Goal: Transaction & Acquisition: Purchase product/service

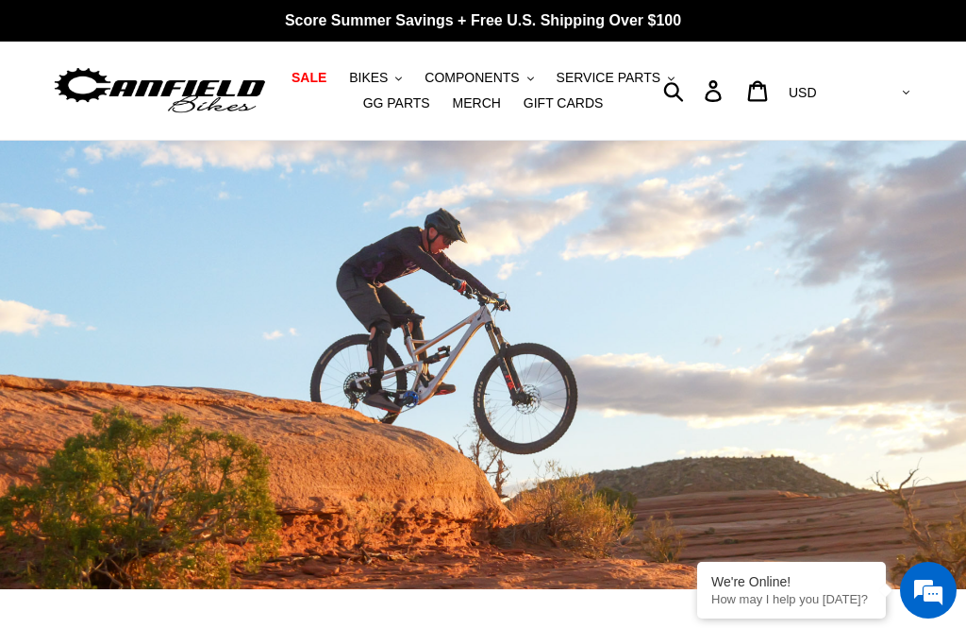
click at [307, 86] on span "SALE" at bounding box center [309, 78] width 35 height 16
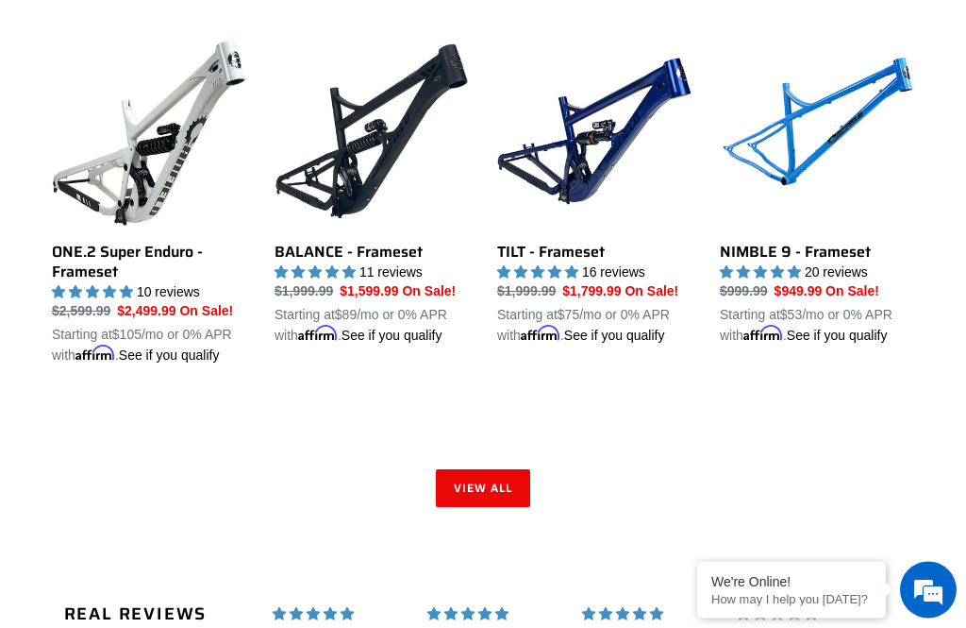
scroll to position [2603, 0]
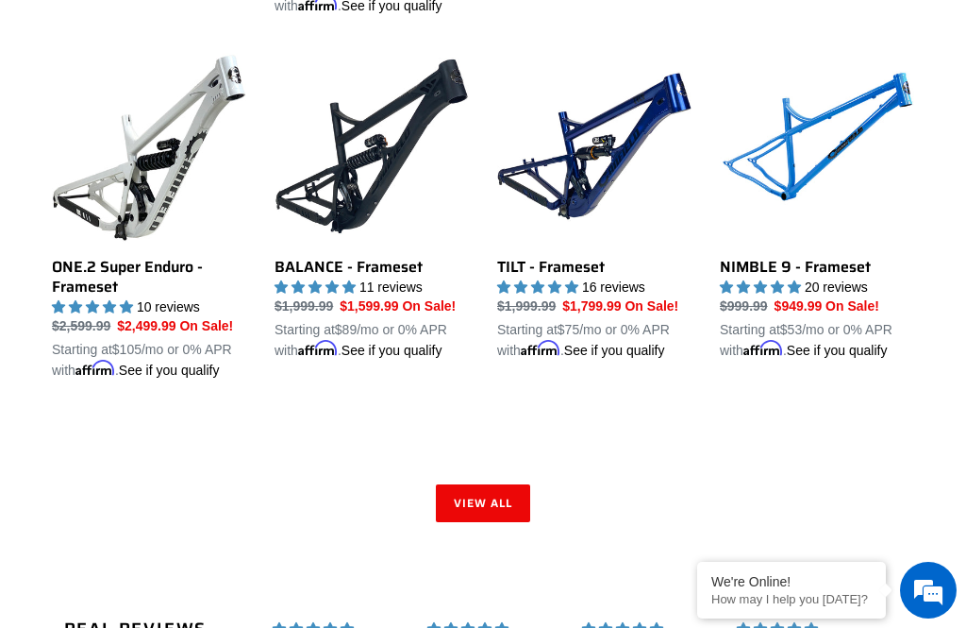
click at [506, 522] on link "View all" at bounding box center [483, 503] width 94 height 38
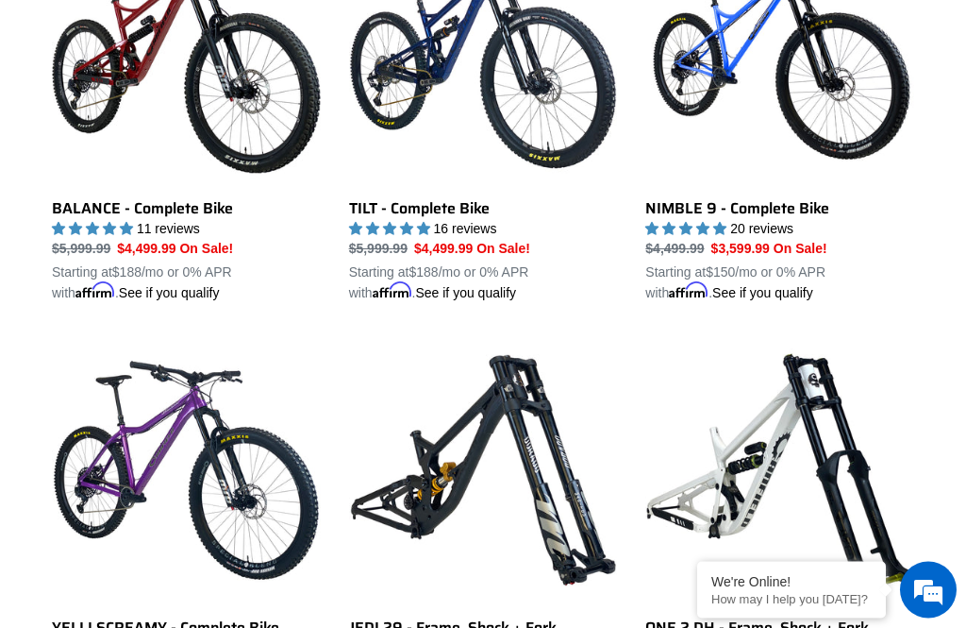
scroll to position [1066, 0]
click at [468, 223] on link "TILT - Complete Bike" at bounding box center [483, 109] width 269 height 386
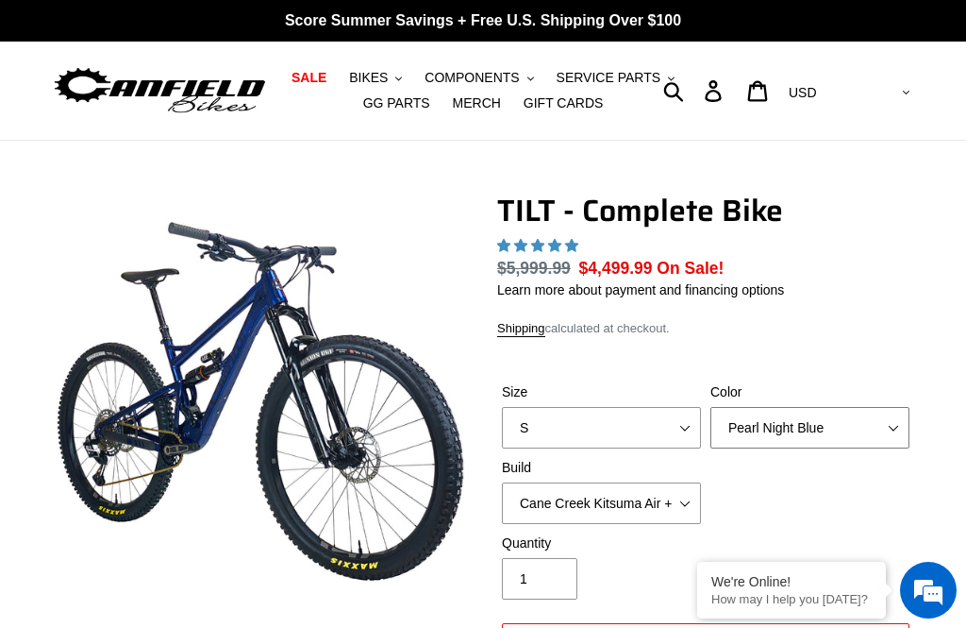
click at [908, 407] on select "Pearl Night Blue Stealth Silver Raw" at bounding box center [810, 428] width 199 height 42
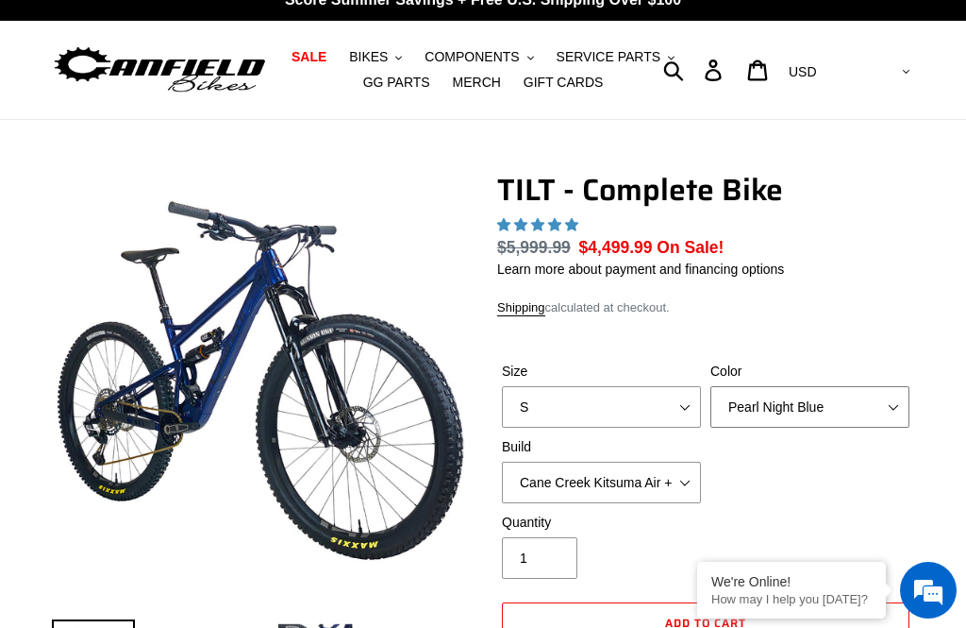
click at [899, 398] on select "Pearl Night Blue Stealth Silver Raw" at bounding box center [810, 407] width 199 height 42
select select "highest-rating"
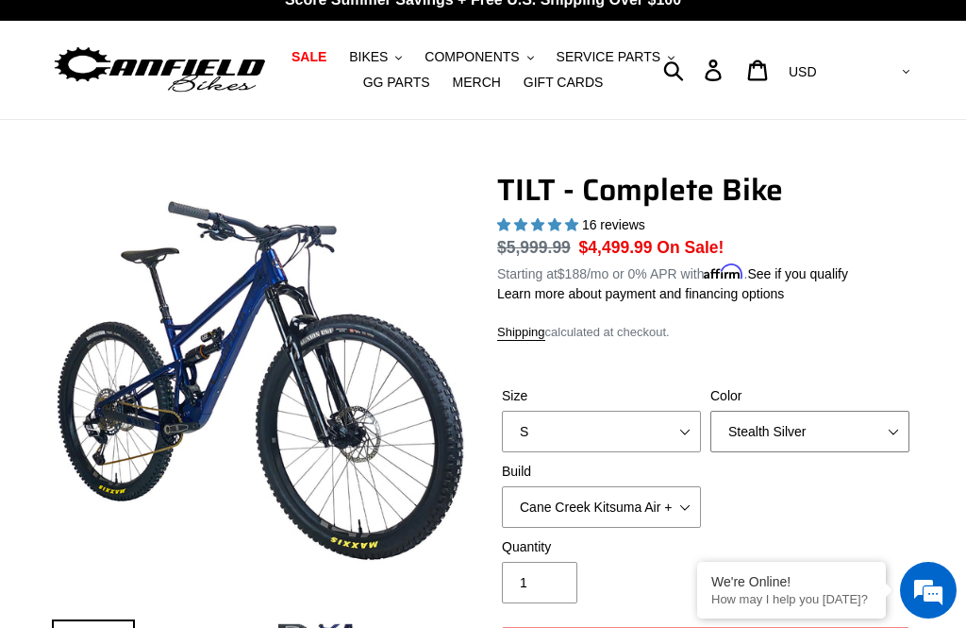
click at [889, 426] on select "Pearl Night Blue Stealth Silver Raw" at bounding box center [810, 432] width 199 height 42
select select "Raw"
click at [891, 427] on select "Pearl Night Blue Stealth Silver Raw" at bounding box center [810, 432] width 199 height 42
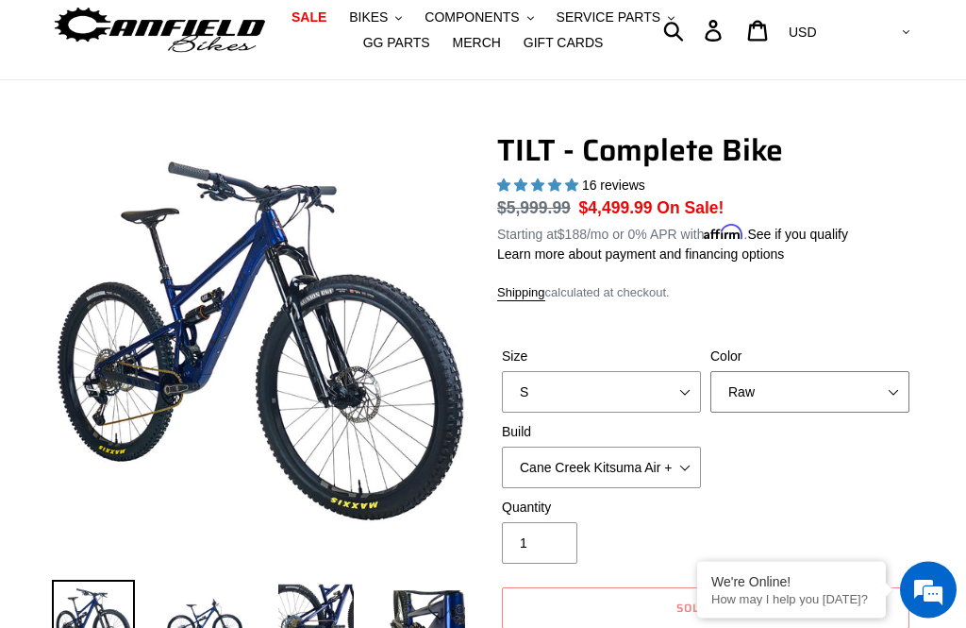
scroll to position [60, 0]
click at [212, 620] on img at bounding box center [204, 620] width 83 height 83
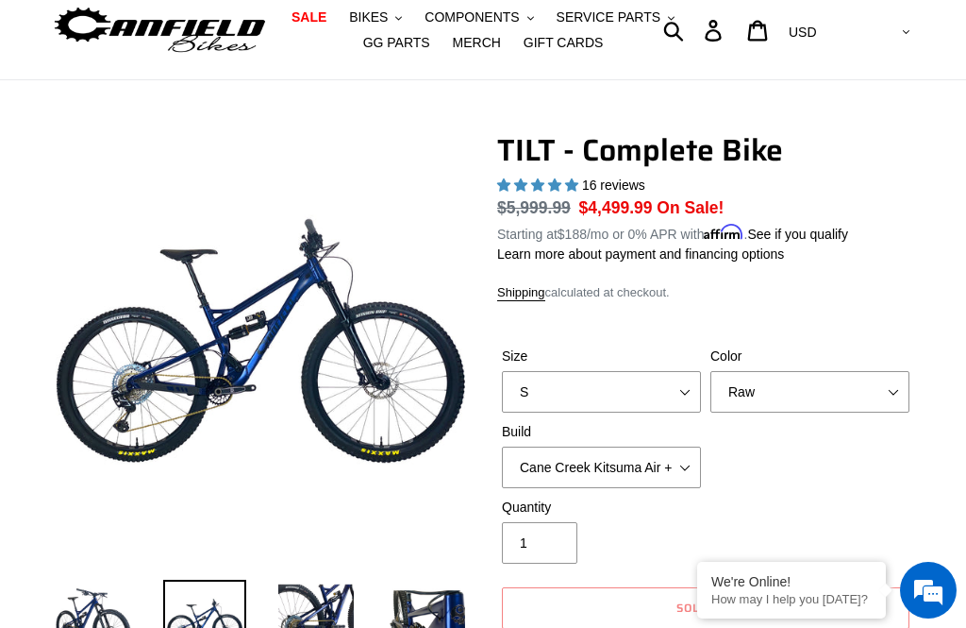
click at [345, 592] on img at bounding box center [316, 620] width 83 height 83
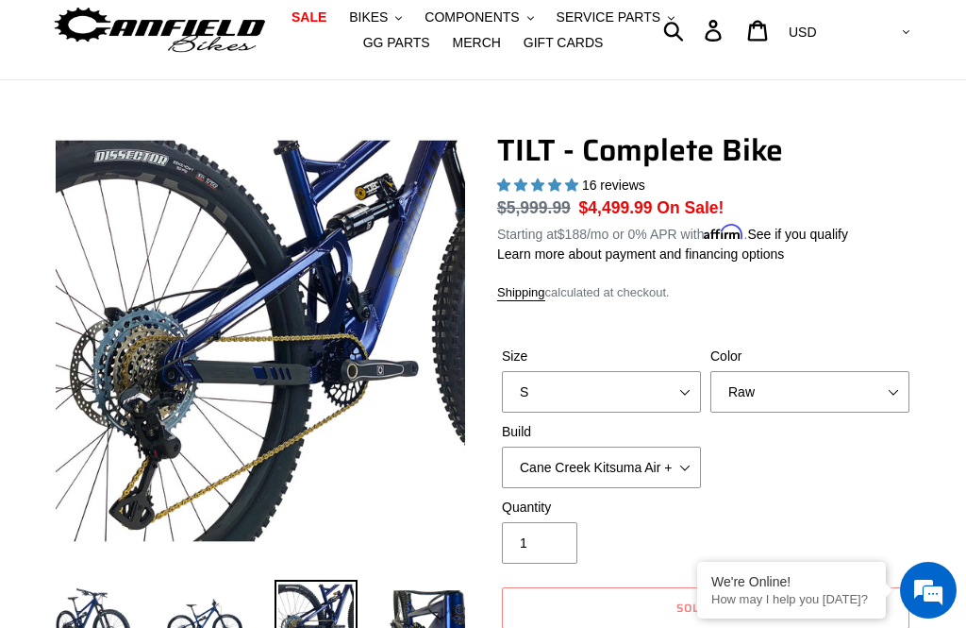
click at [440, 612] on img at bounding box center [427, 620] width 83 height 83
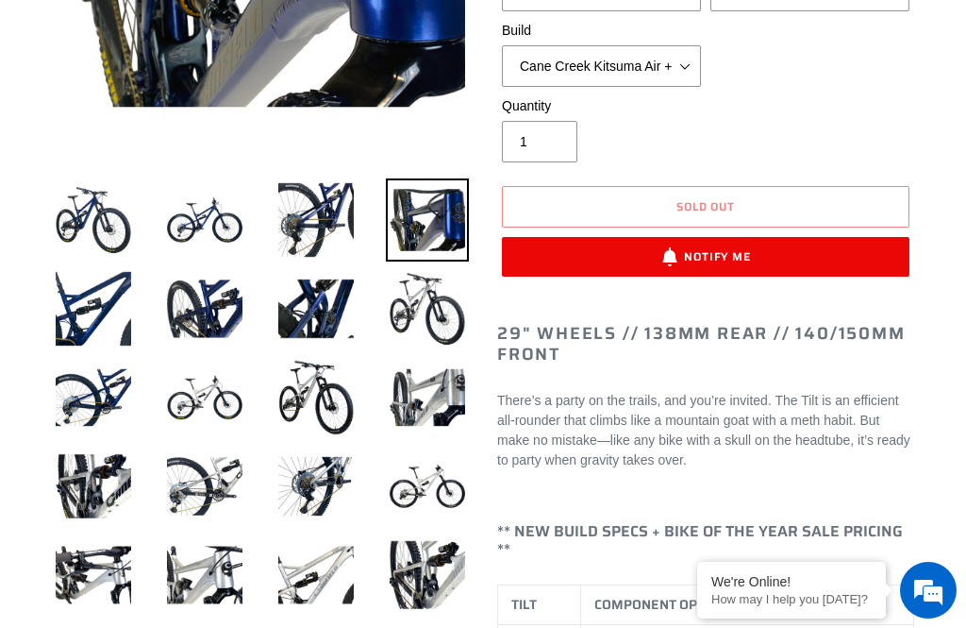
scroll to position [467, 0]
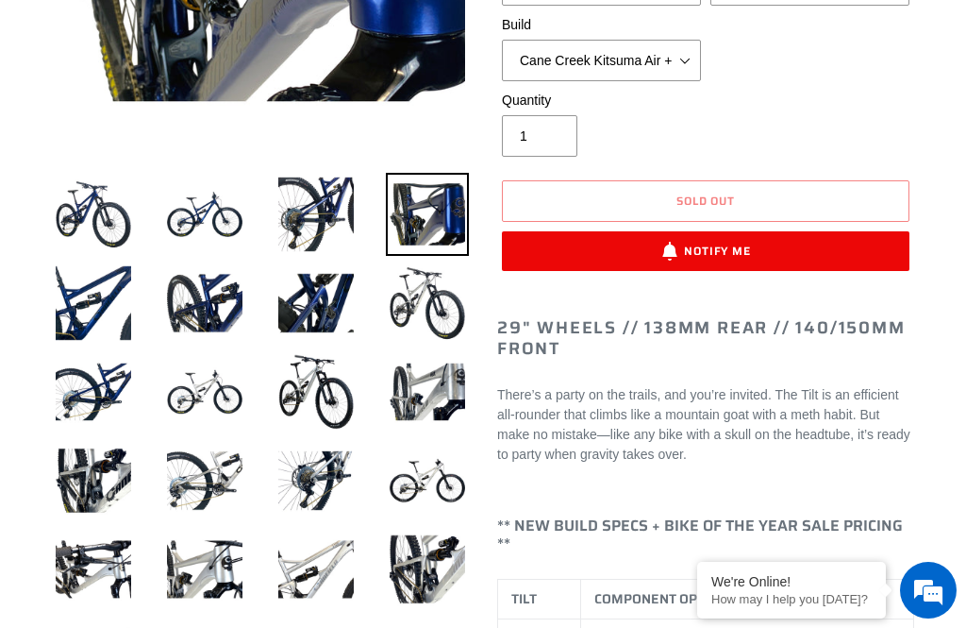
click at [455, 475] on img at bounding box center [427, 480] width 83 height 83
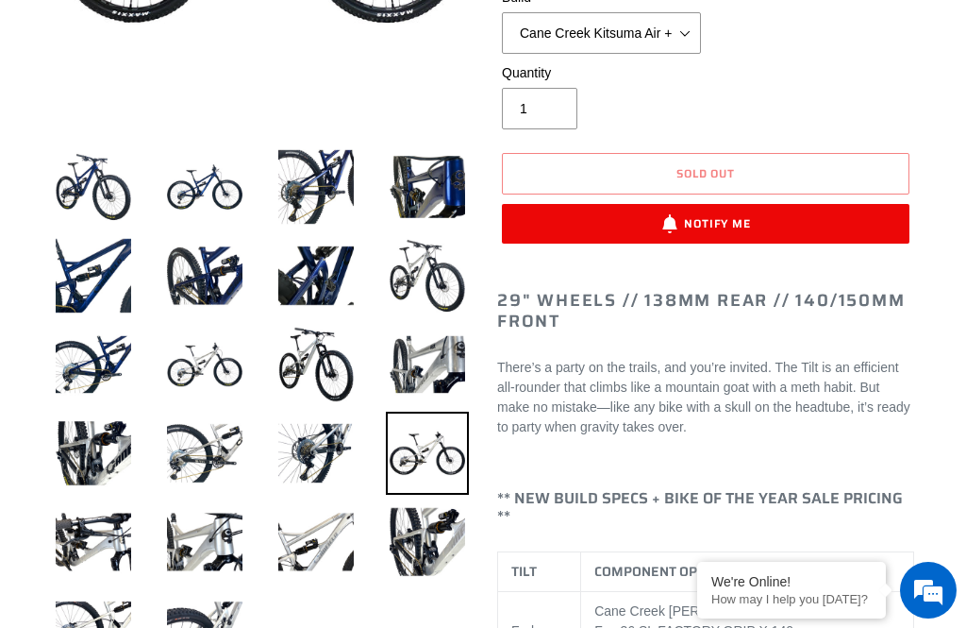
click at [432, 534] on img at bounding box center [427, 541] width 83 height 83
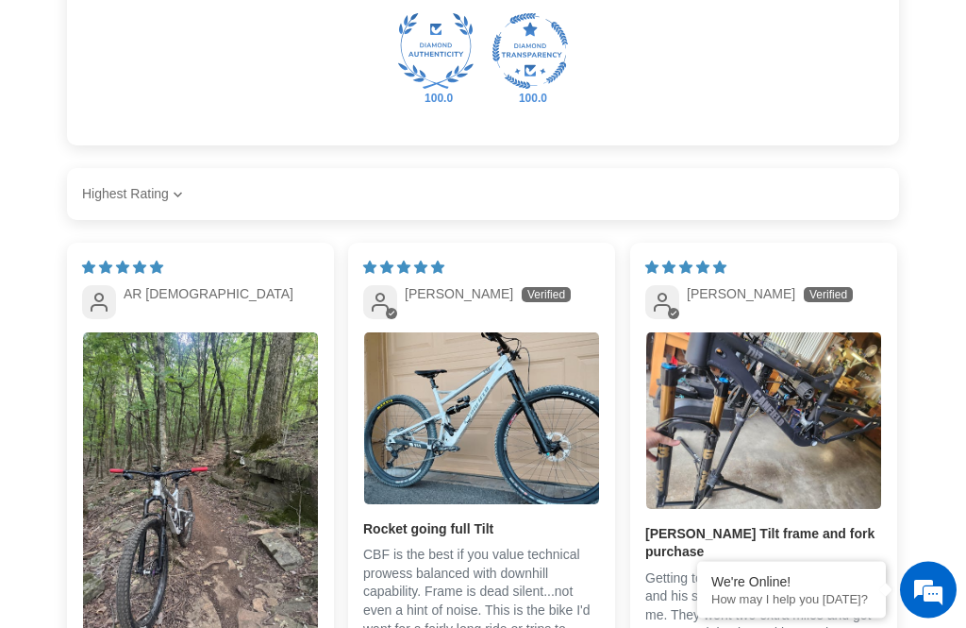
scroll to position [4286, 0]
click at [515, 370] on img "Link to user picture 1" at bounding box center [481, 418] width 235 height 172
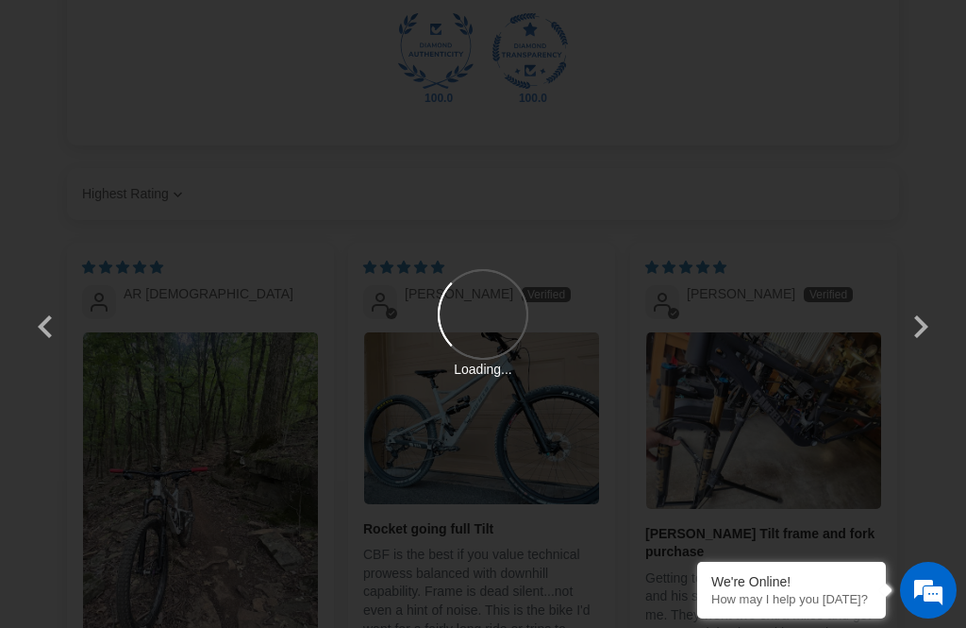
scroll to position [0, 0]
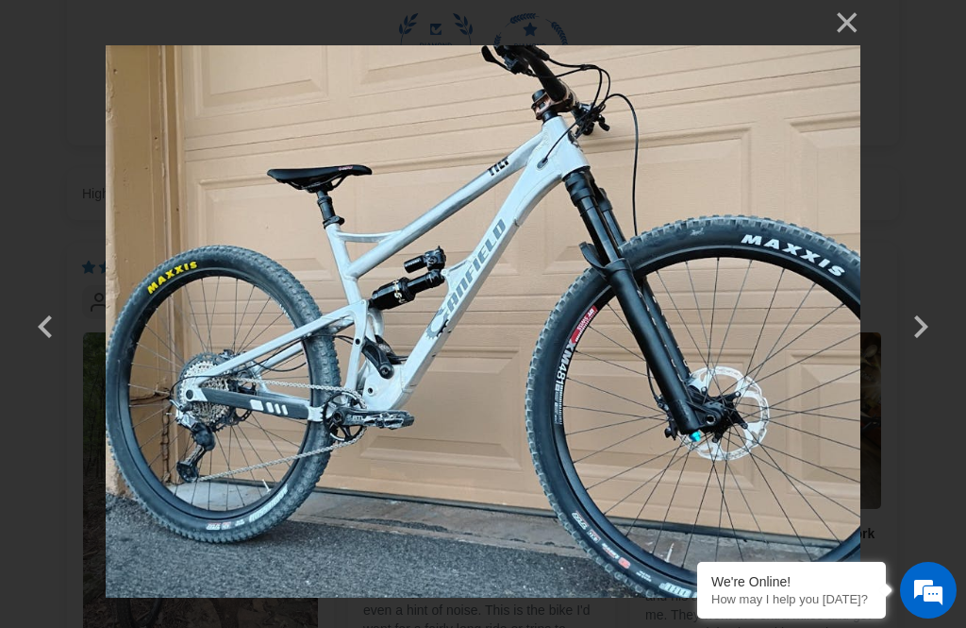
click at [857, 11] on button "×" at bounding box center [837, 22] width 45 height 45
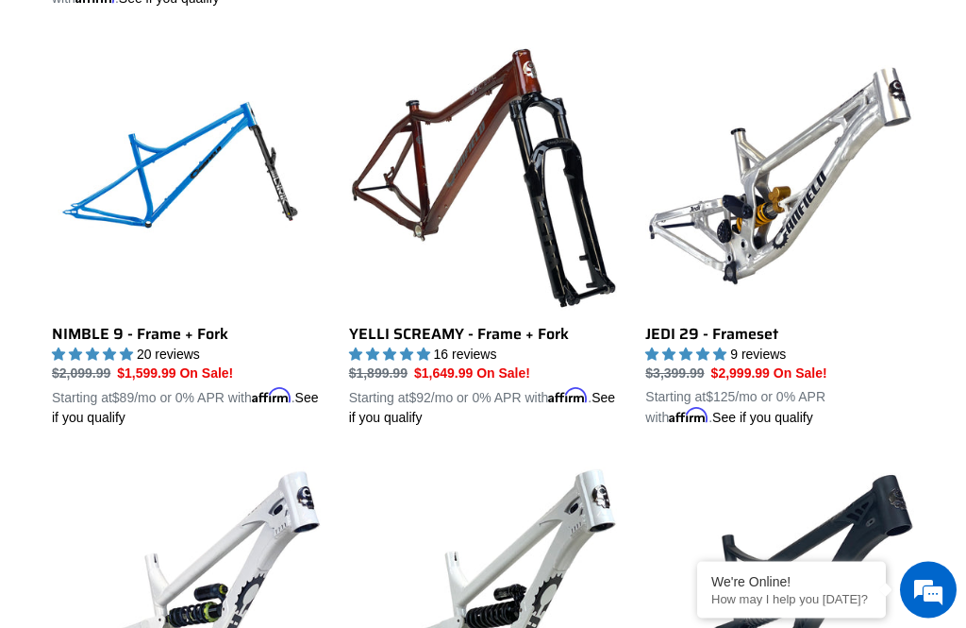
scroll to position [2218, 0]
click at [469, 191] on link "YELLI SCREAMY - Frame + Fork" at bounding box center [483, 235] width 269 height 386
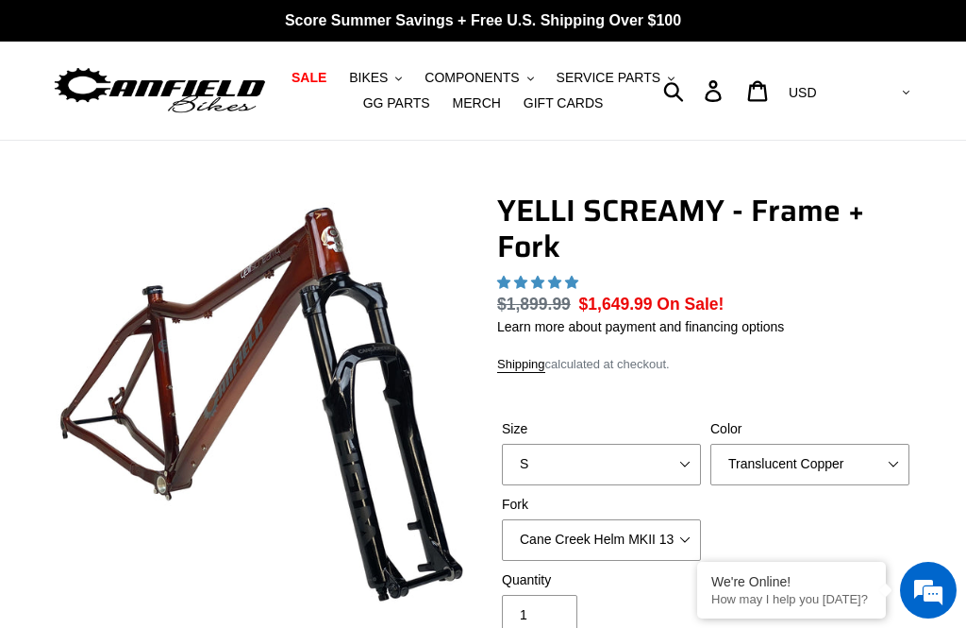
scroll to position [82, 0]
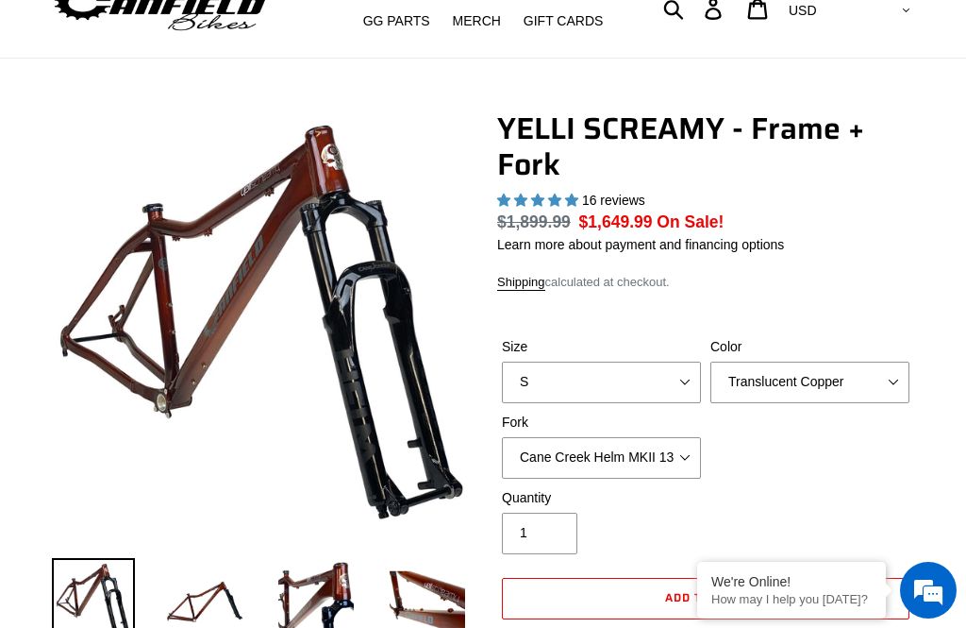
select select "highest-rating"
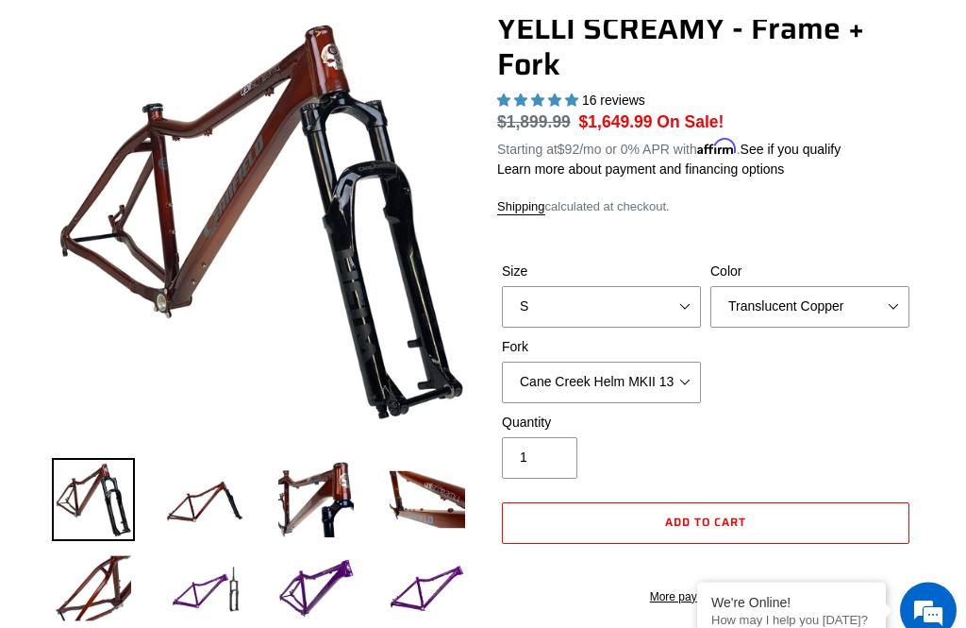
scroll to position [181, 0]
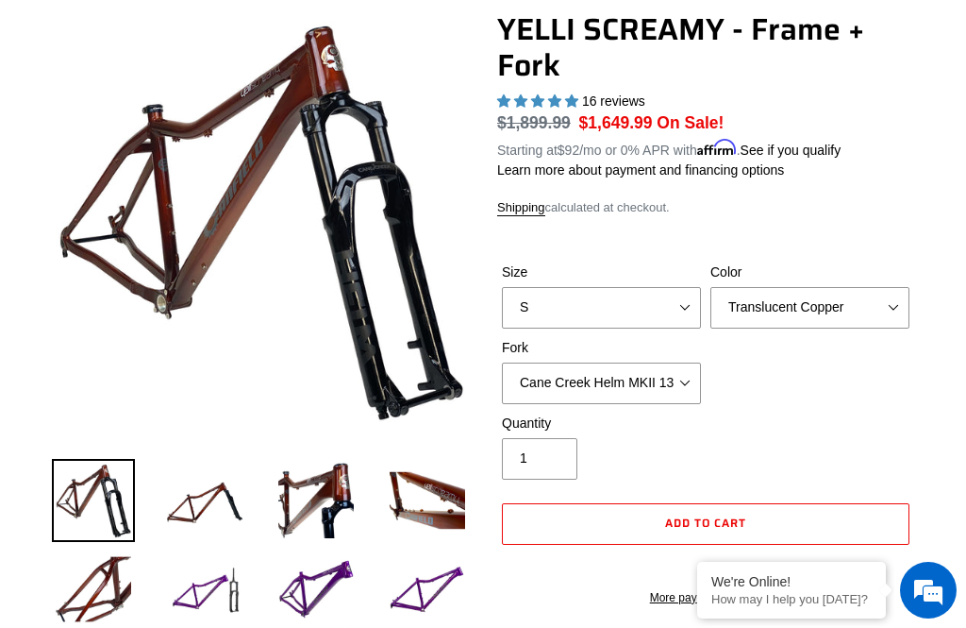
click at [331, 580] on img at bounding box center [316, 588] width 83 height 83
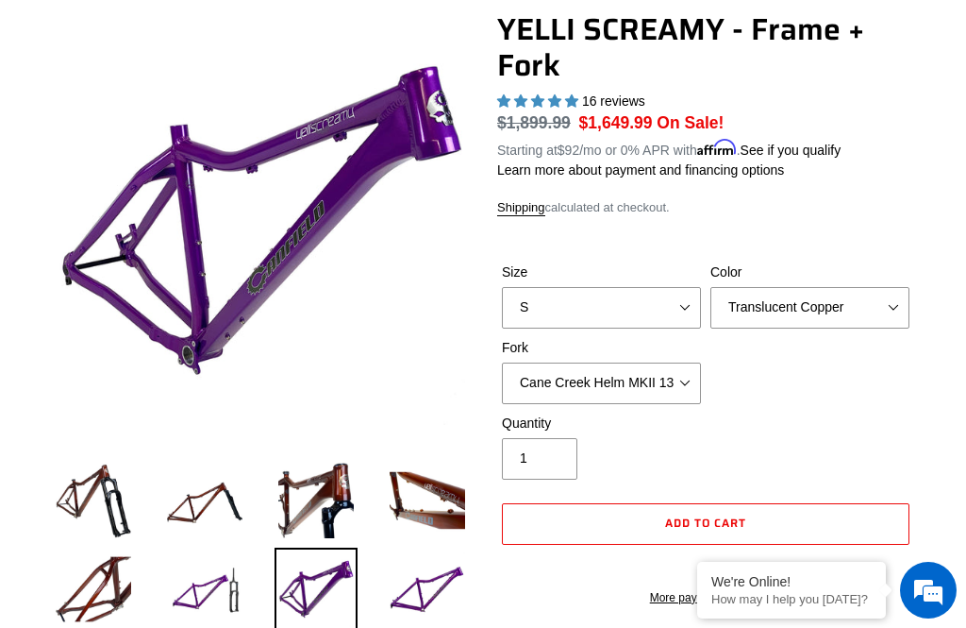
click at [453, 585] on img at bounding box center [427, 588] width 83 height 83
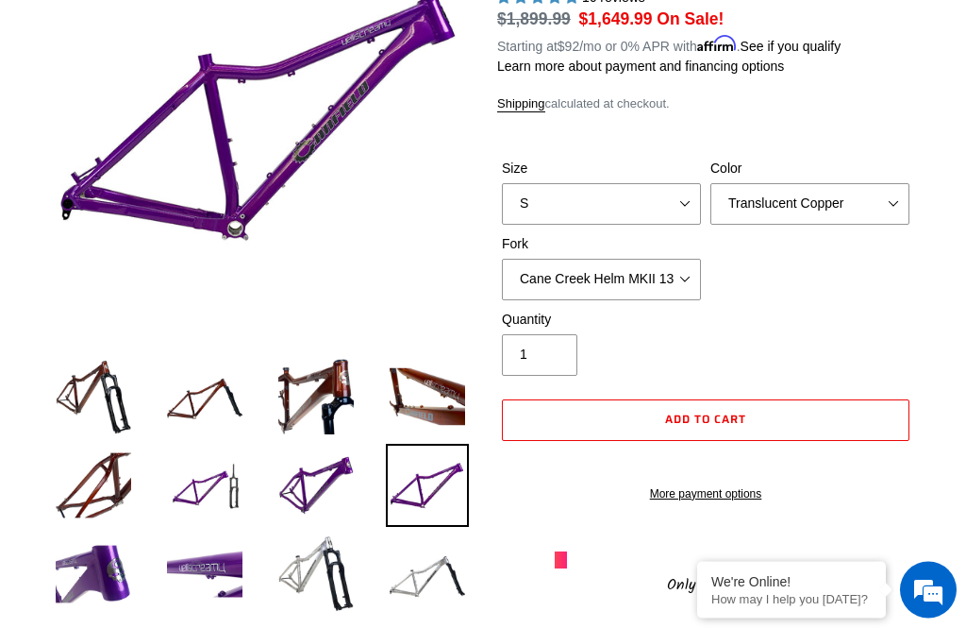
scroll to position [286, 0]
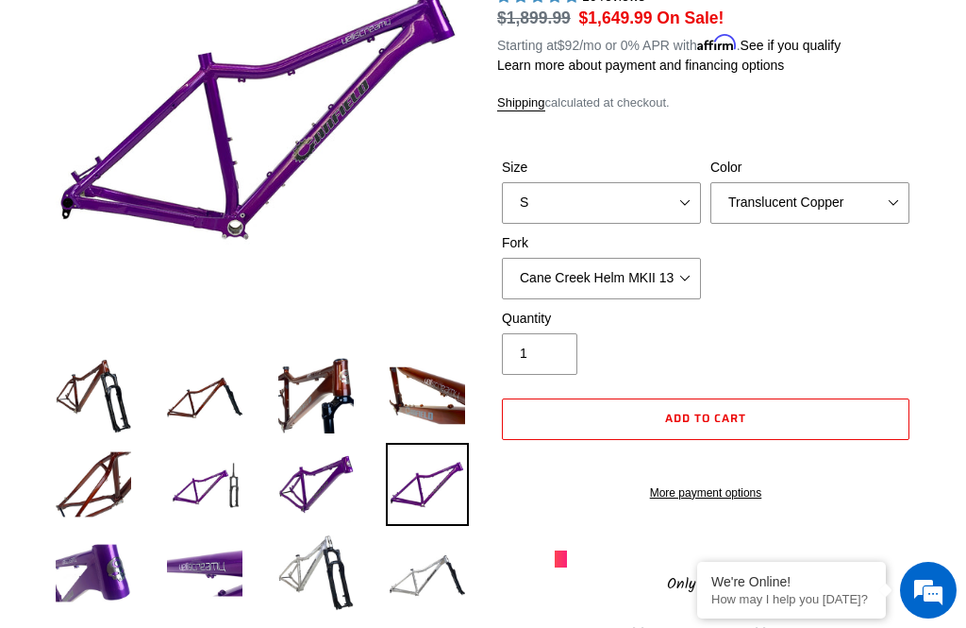
click at [240, 563] on img at bounding box center [204, 572] width 83 height 83
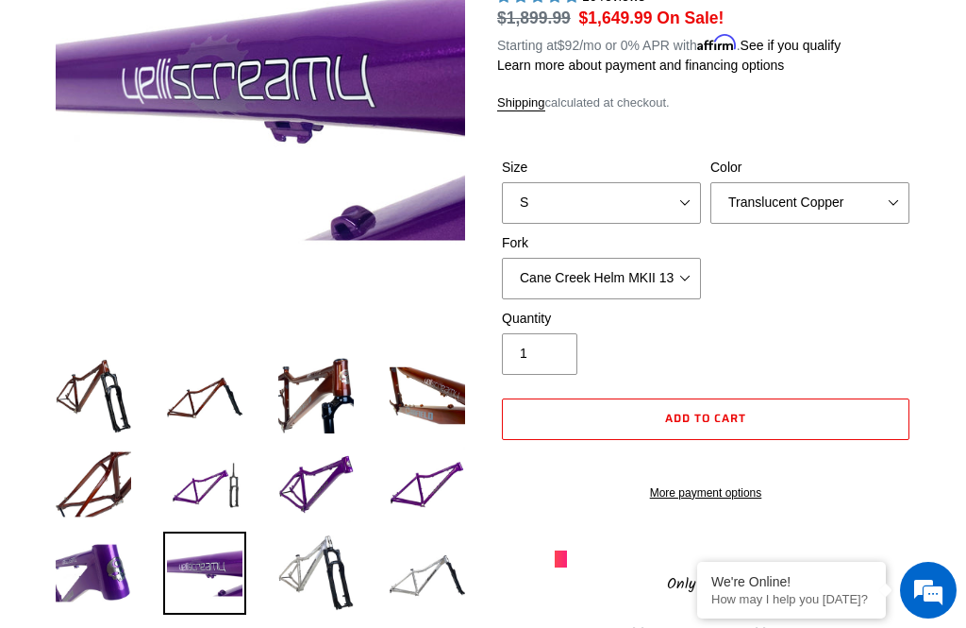
click at [355, 563] on img at bounding box center [316, 572] width 83 height 83
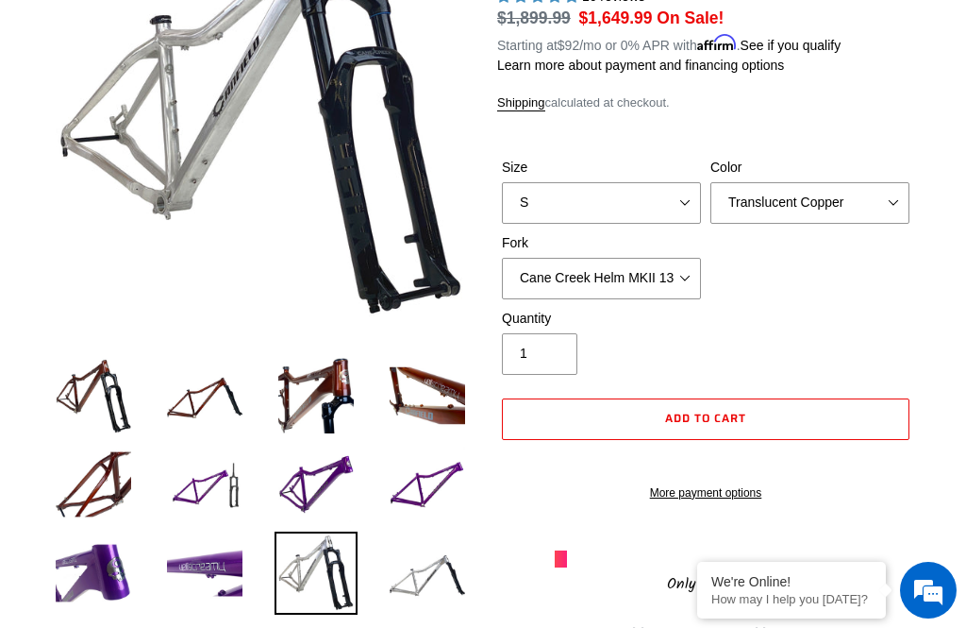
click at [448, 576] on img at bounding box center [427, 572] width 83 height 83
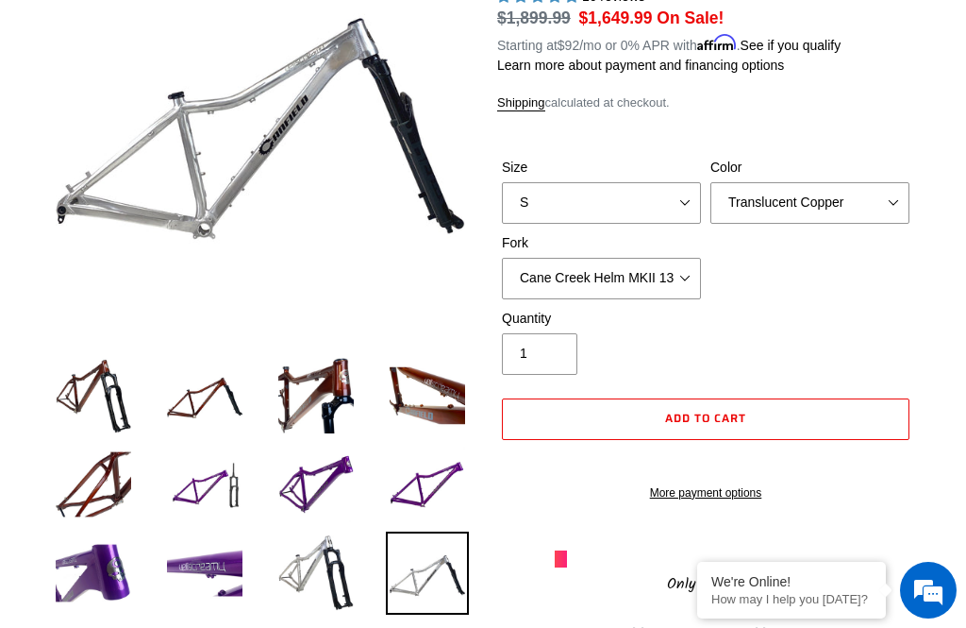
click at [132, 551] on img at bounding box center [93, 572] width 83 height 83
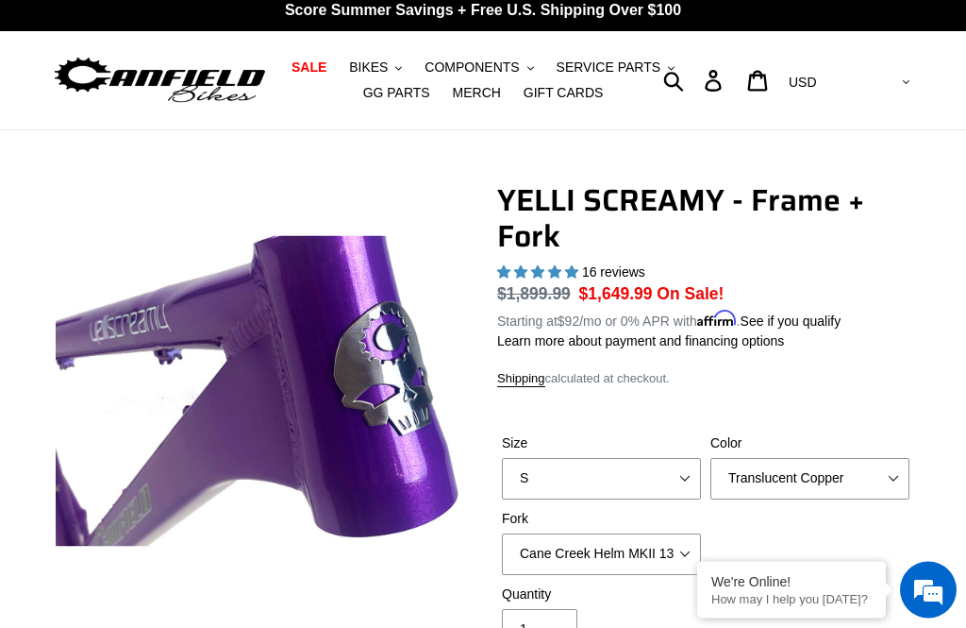
scroll to position [0, 0]
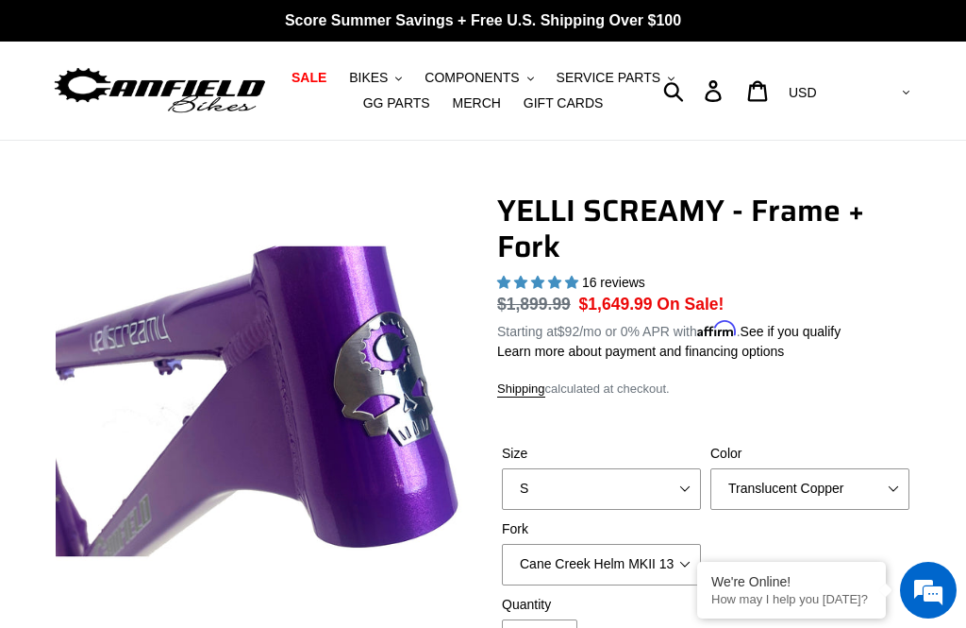
click at [408, 68] on button "BIKES .cls-1{fill:#231f20}" at bounding box center [376, 77] width 72 height 25
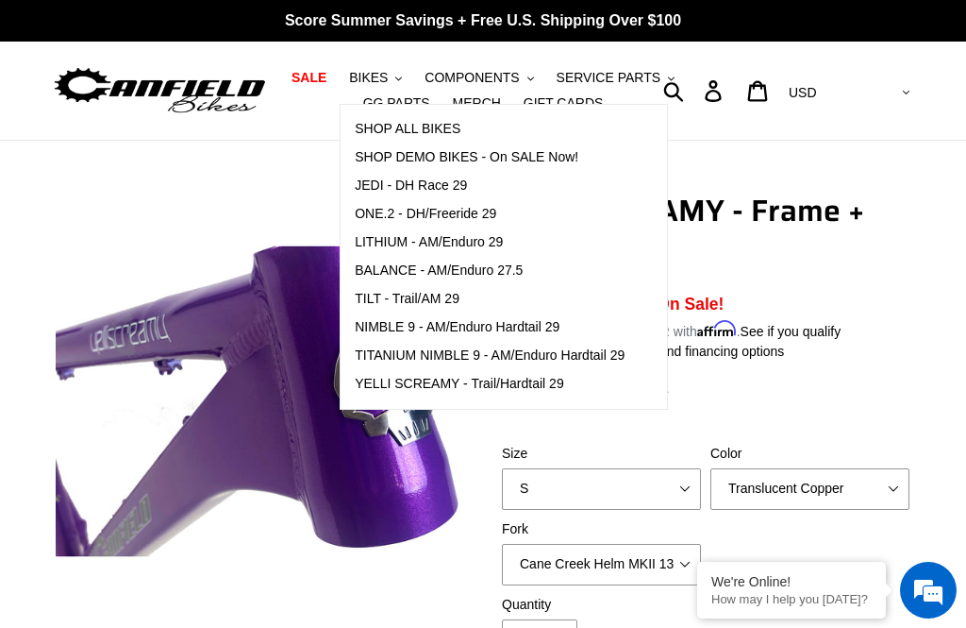
click at [432, 301] on span "TILT - Trail/AM 29" at bounding box center [407, 299] width 105 height 16
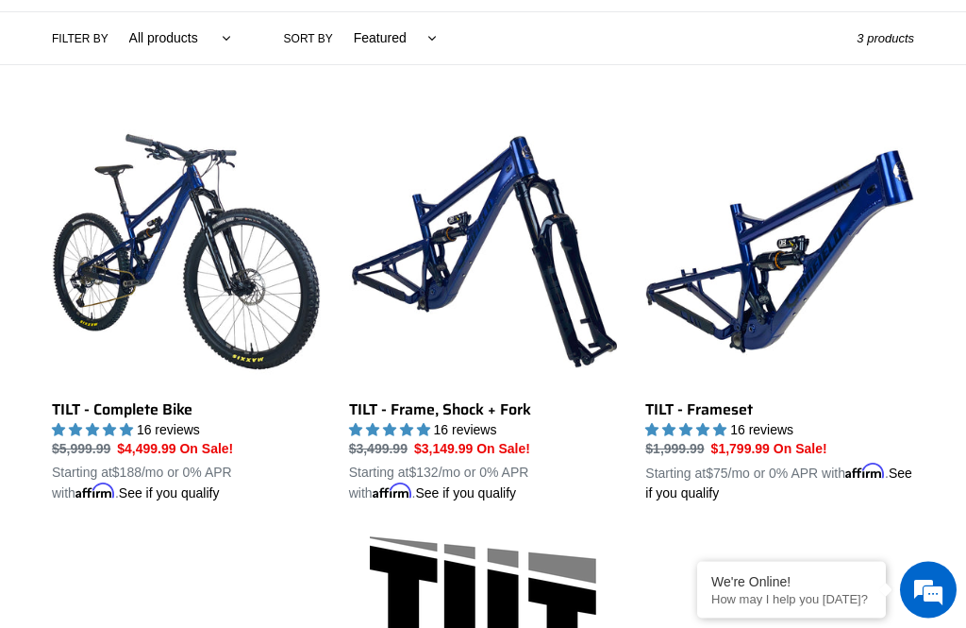
scroll to position [442, 0]
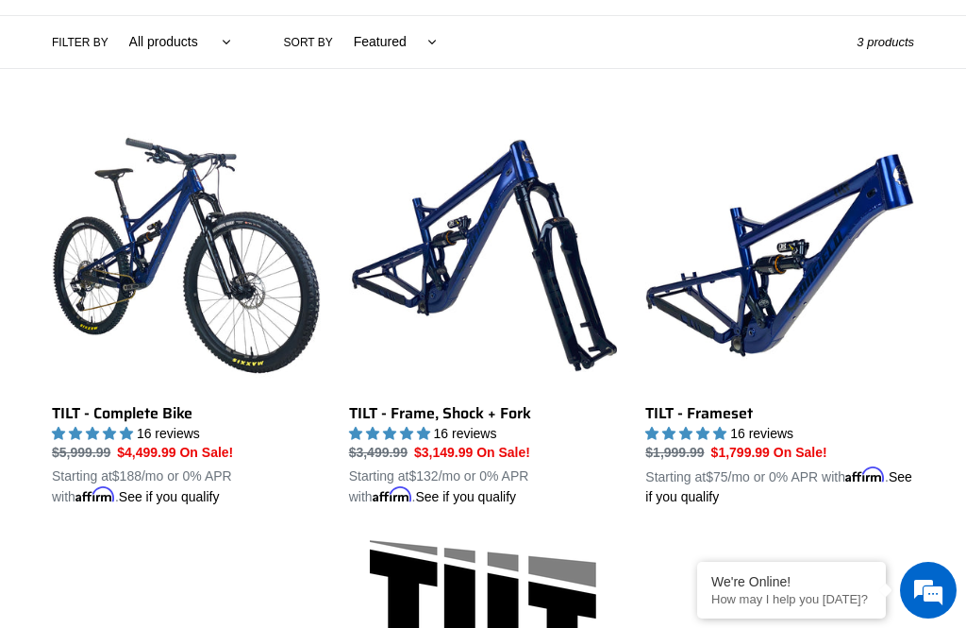
click at [781, 337] on link "TILT - Frameset" at bounding box center [780, 314] width 269 height 386
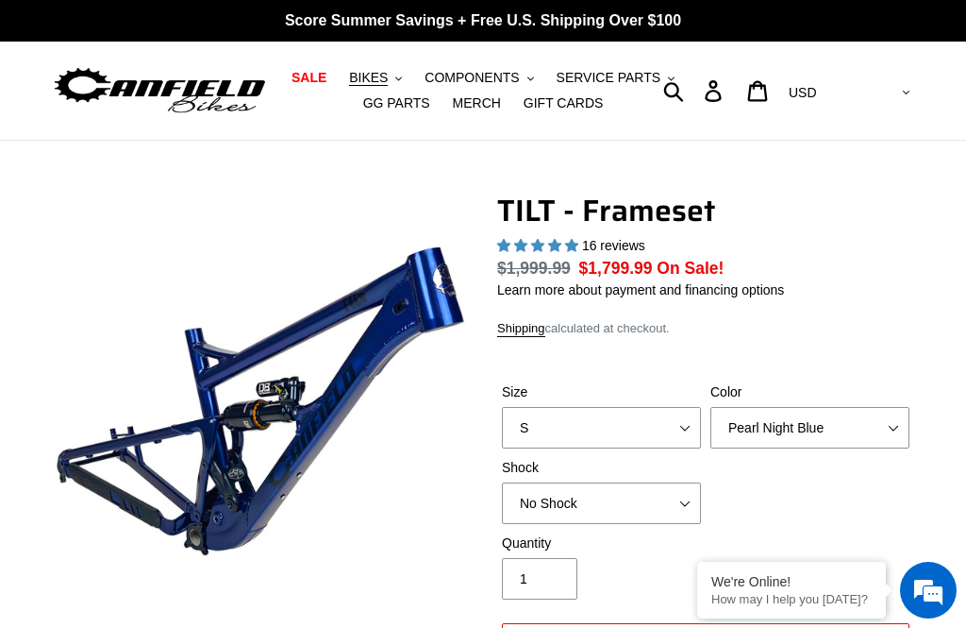
select select "highest-rating"
select select "L"
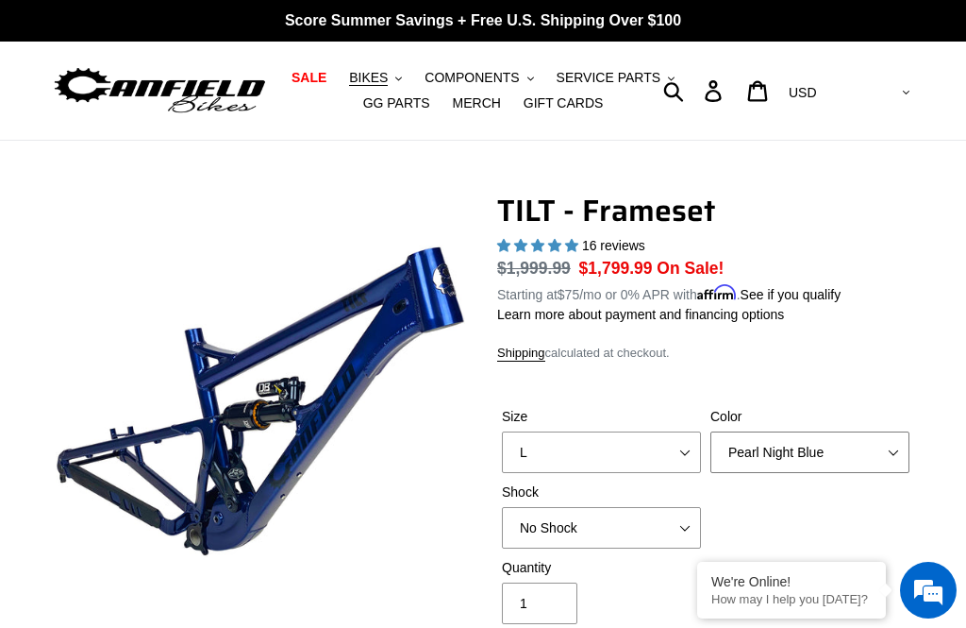
click at [876, 459] on select "Pearl Night Blue Stealth Silver" at bounding box center [810, 452] width 199 height 42
click at [687, 546] on select "No Shock Cane Creek DB Kitsuma Air RockShox Deluxe Ultimate Fox FLOAT X EXT Sto…" at bounding box center [601, 528] width 199 height 42
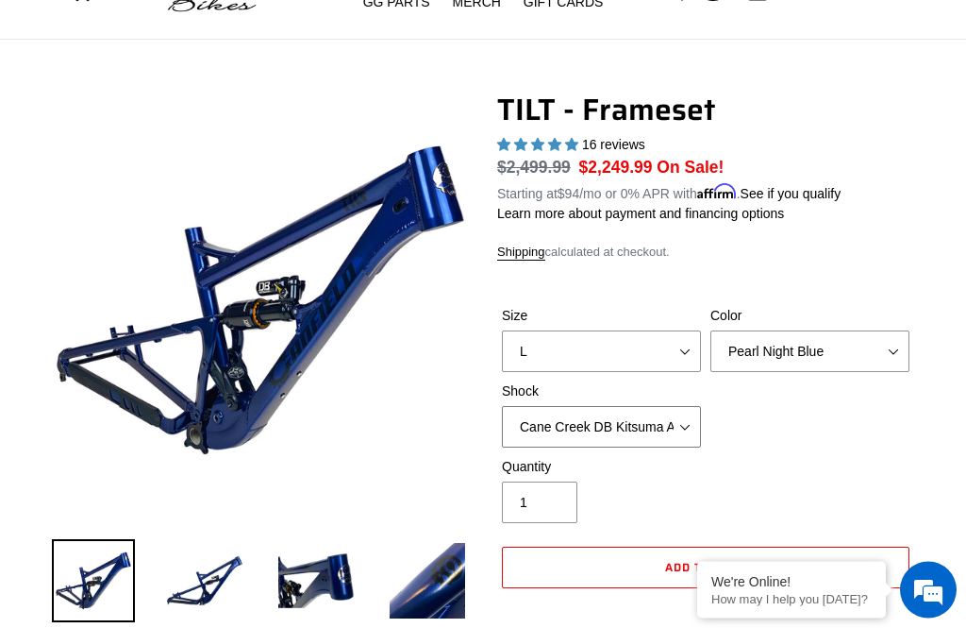
scroll to position [110, 0]
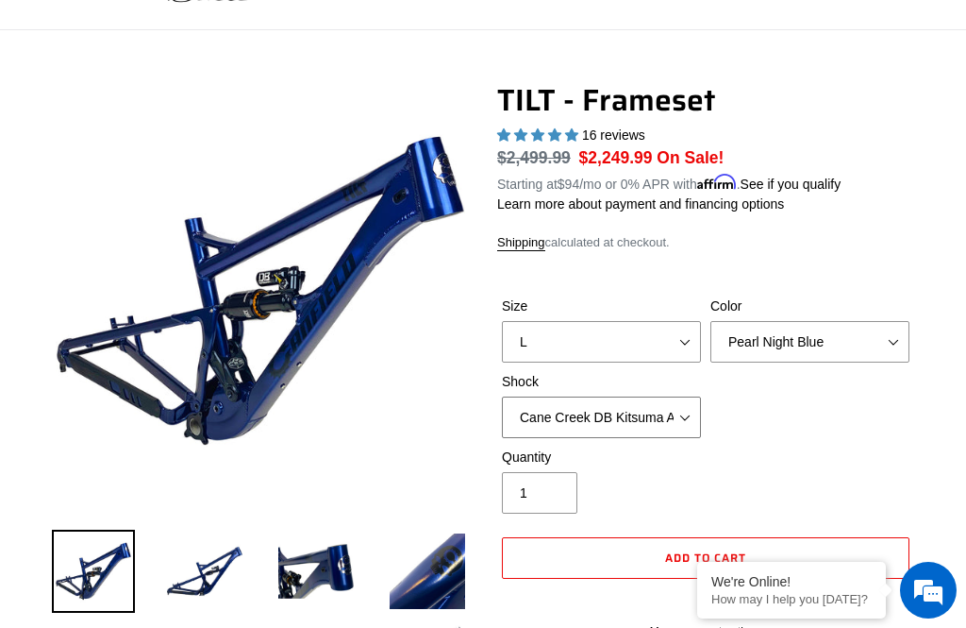
click at [696, 414] on select "No Shock Cane Creek DB Kitsuma Air RockShox Deluxe Ultimate Fox FLOAT X EXT Sto…" at bounding box center [601, 417] width 199 height 42
click at [686, 418] on select "No Shock Cane Creek DB Kitsuma Air RockShox Deluxe Ultimate Fox FLOAT X EXT Sto…" at bounding box center [601, 417] width 199 height 42
click at [690, 412] on select "No Shock Cane Creek DB Kitsuma Air RockShox Deluxe Ultimate Fox FLOAT X EXT Sto…" at bounding box center [601, 417] width 199 height 42
click at [692, 417] on select "No Shock Cane Creek DB Kitsuma Air RockShox Deluxe Ultimate Fox FLOAT X EXT Sto…" at bounding box center [601, 417] width 199 height 42
click at [688, 411] on select "No Shock Cane Creek DB Kitsuma Air RockShox Deluxe Ultimate Fox FLOAT X EXT Sto…" at bounding box center [601, 417] width 199 height 42
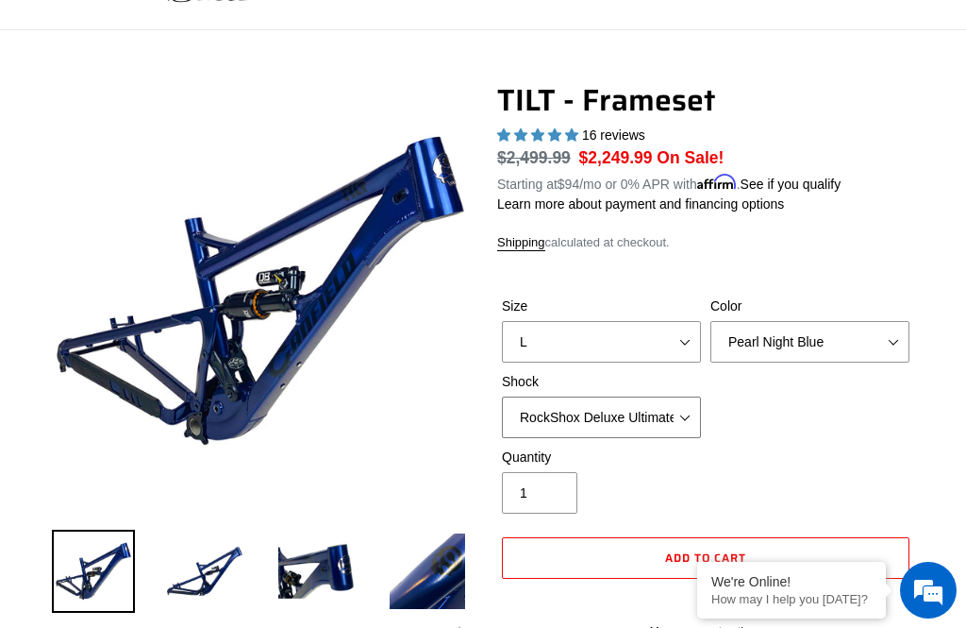
click at [681, 424] on select "No Shock Cane Creek DB Kitsuma Air RockShox Deluxe Ultimate Fox FLOAT X EXT Sto…" at bounding box center [601, 417] width 199 height 42
click at [673, 413] on select "No Shock Cane Creek DB Kitsuma Air RockShox Deluxe Ultimate Fox FLOAT X EXT Sto…" at bounding box center [601, 417] width 199 height 42
select select "EXT Storia Lok V3"
click at [225, 570] on img at bounding box center [204, 570] width 83 height 83
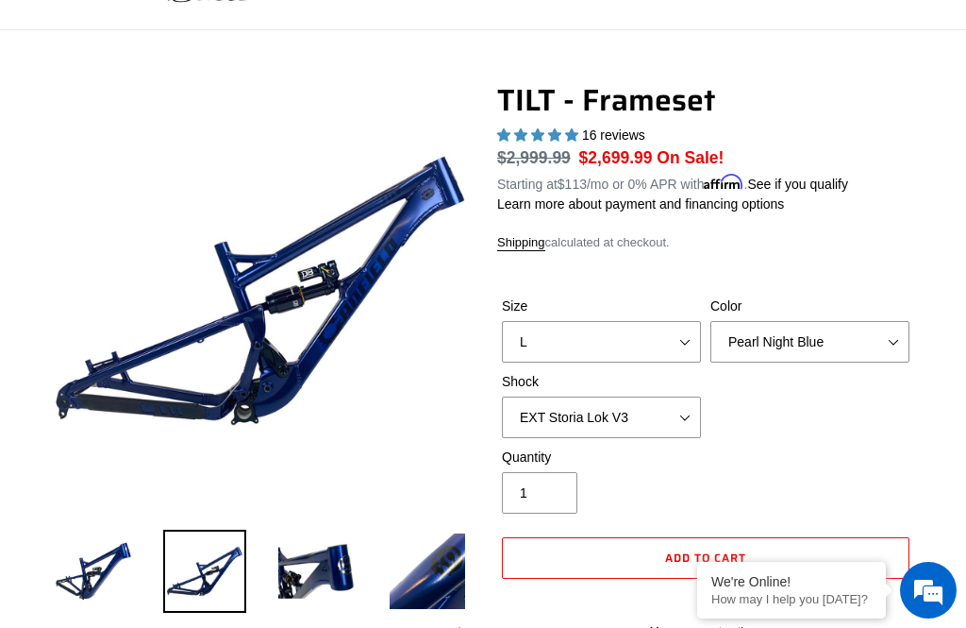
click at [329, 566] on img at bounding box center [316, 570] width 83 height 83
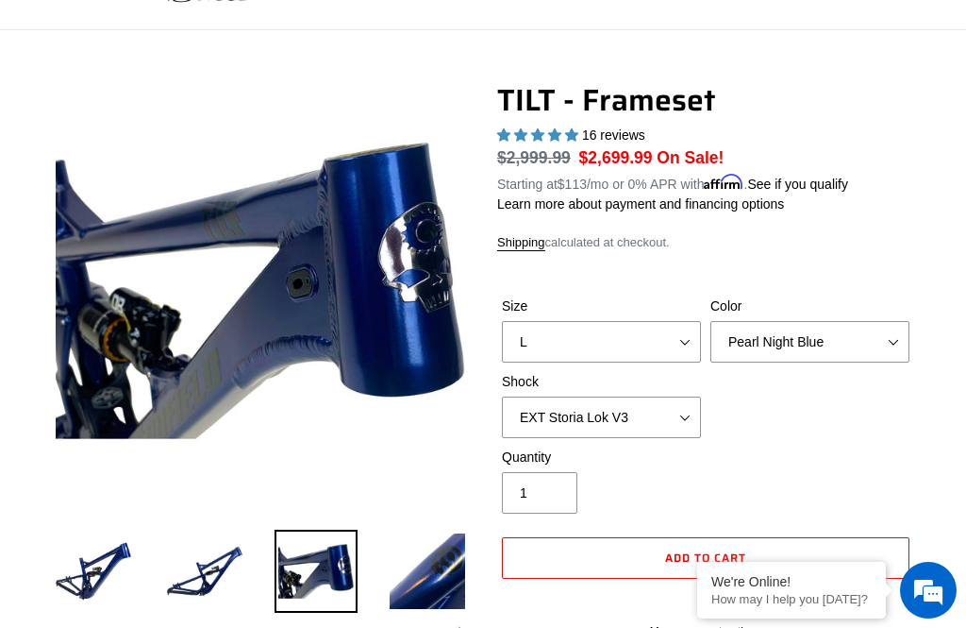
click at [461, 549] on img at bounding box center [427, 570] width 83 height 83
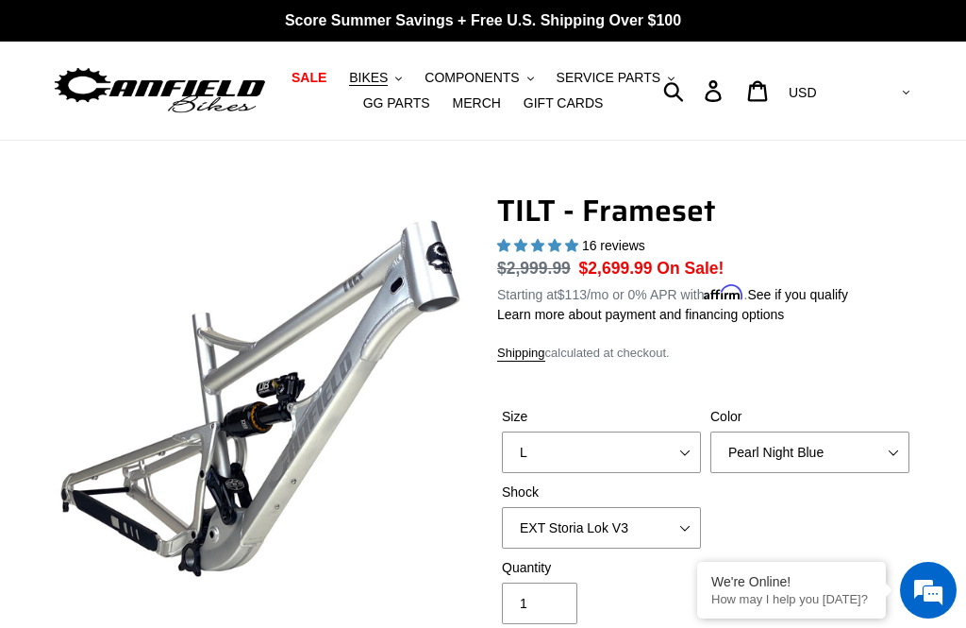
click at [388, 77] on span "BIKES" at bounding box center [368, 78] width 39 height 16
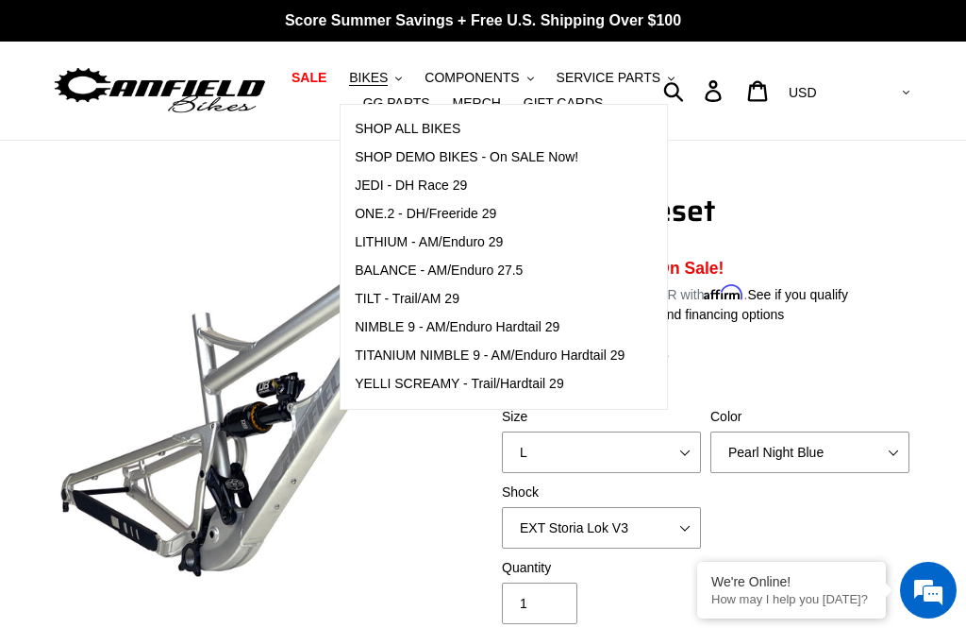
scroll to position [1, 0]
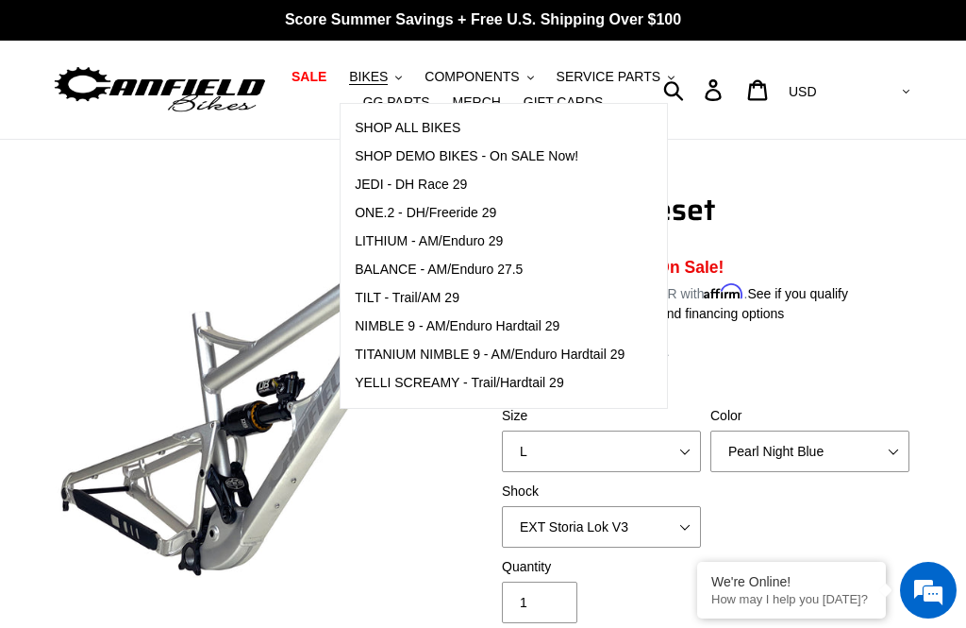
click at [609, 351] on span "TITANIUM NIMBLE 9 - AM/Enduro Hardtail 29" at bounding box center [490, 354] width 270 height 16
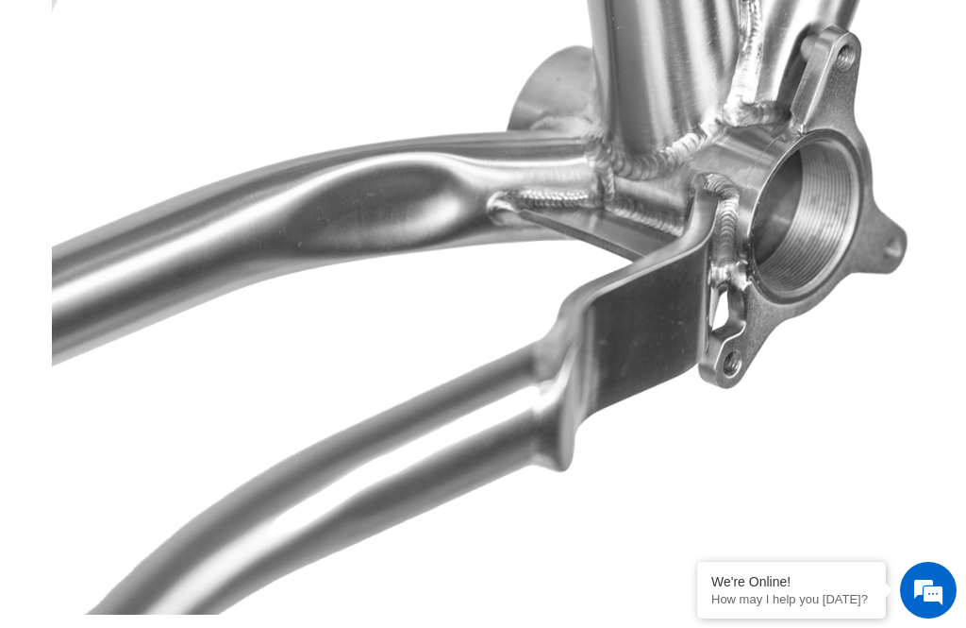
scroll to position [7996, 0]
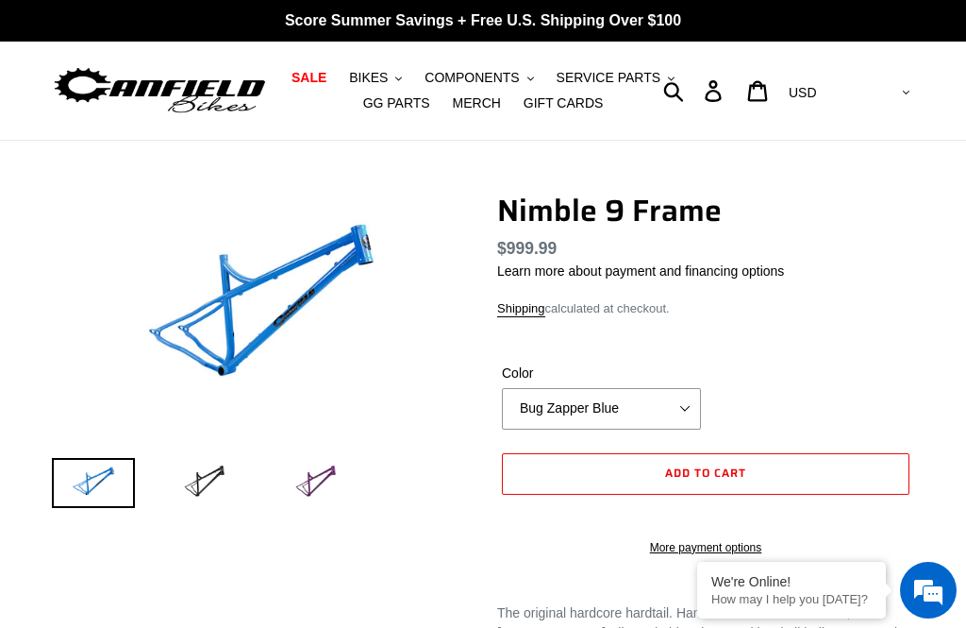
select select "highest-rating"
click at [692, 407] on select "Bug Zapper Blue Purple Haze Galaxy Black" at bounding box center [601, 409] width 199 height 42
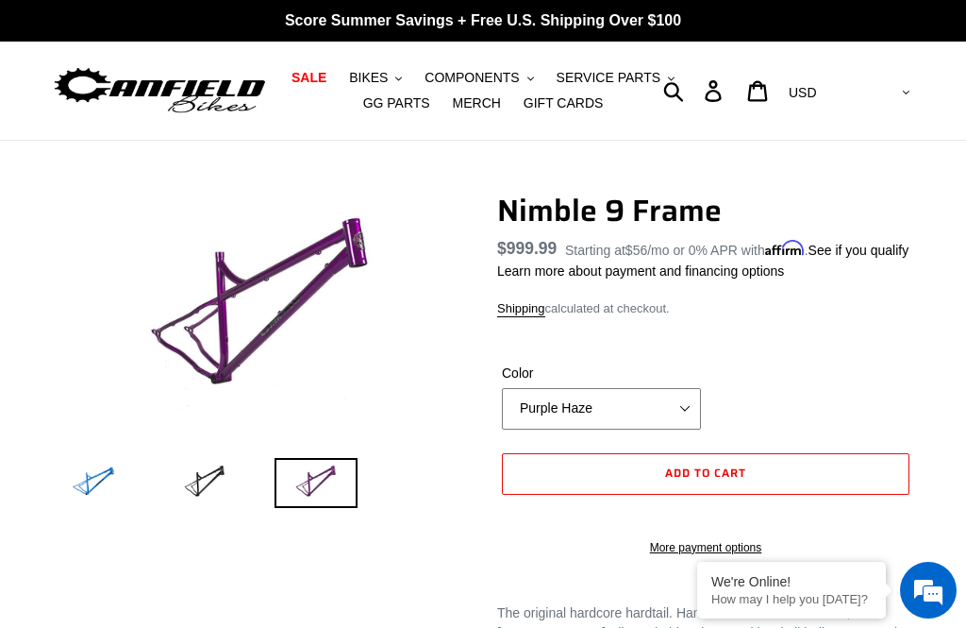
click at [687, 429] on select "Bug Zapper Blue Purple Haze Galaxy Black" at bounding box center [601, 409] width 199 height 42
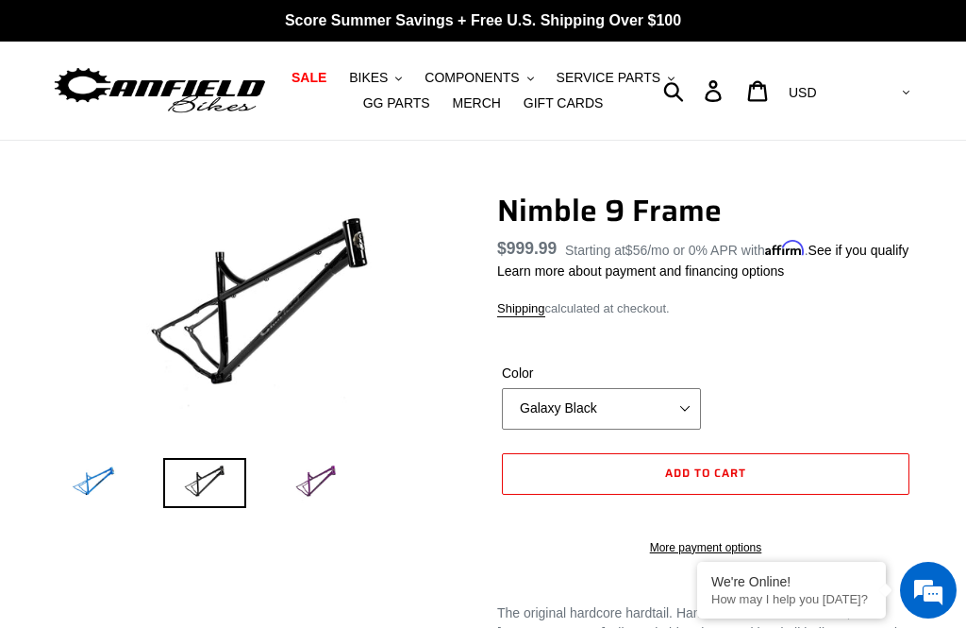
click at [699, 429] on select "Bug Zapper Blue Purple Haze Galaxy Black" at bounding box center [601, 409] width 199 height 42
select select "Purple Haze"
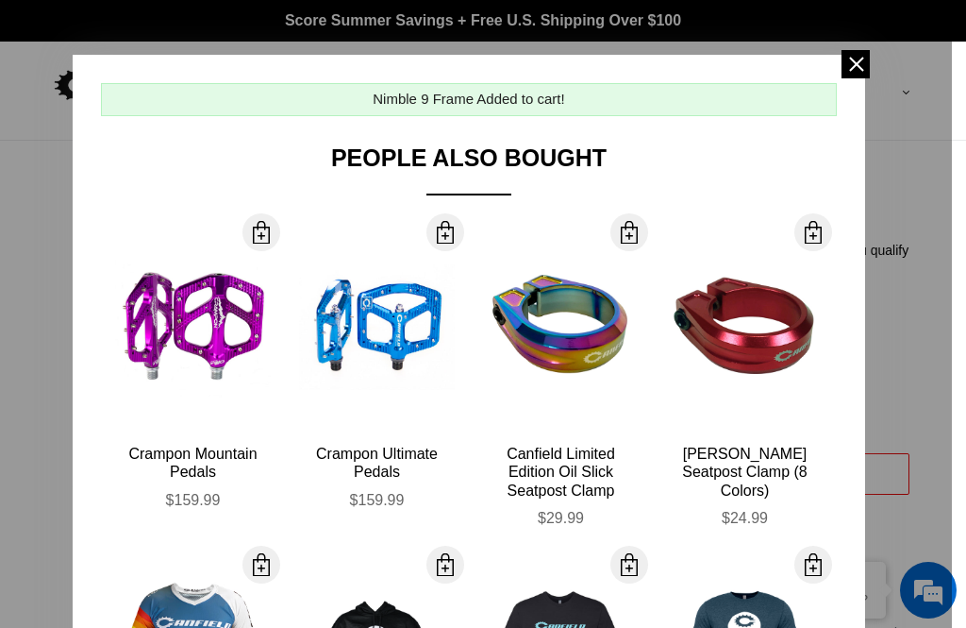
click at [863, 65] on span at bounding box center [856, 64] width 28 height 28
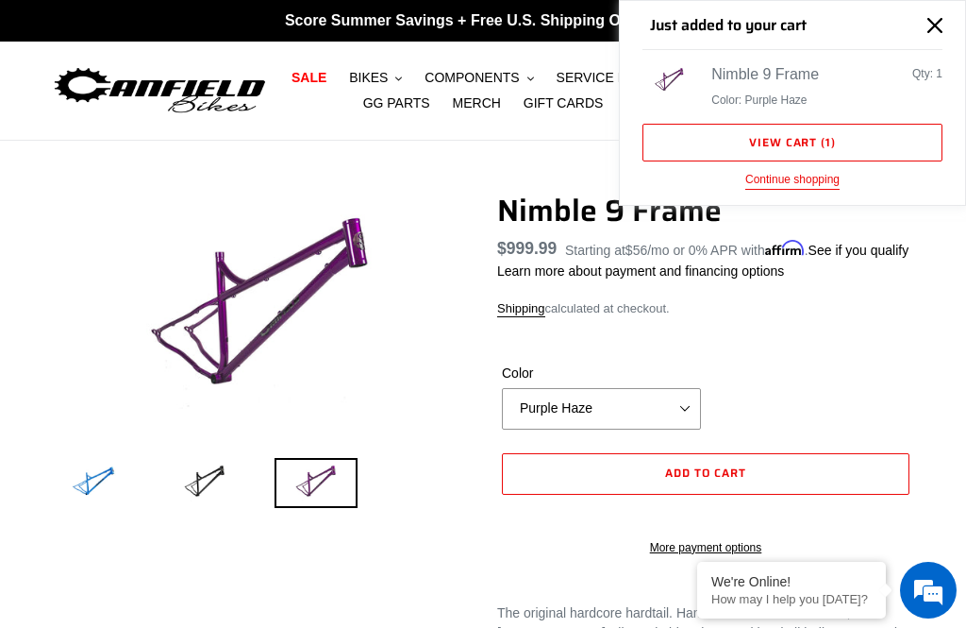
click at [869, 138] on link "View cart ( 1 )" at bounding box center [793, 143] width 300 height 38
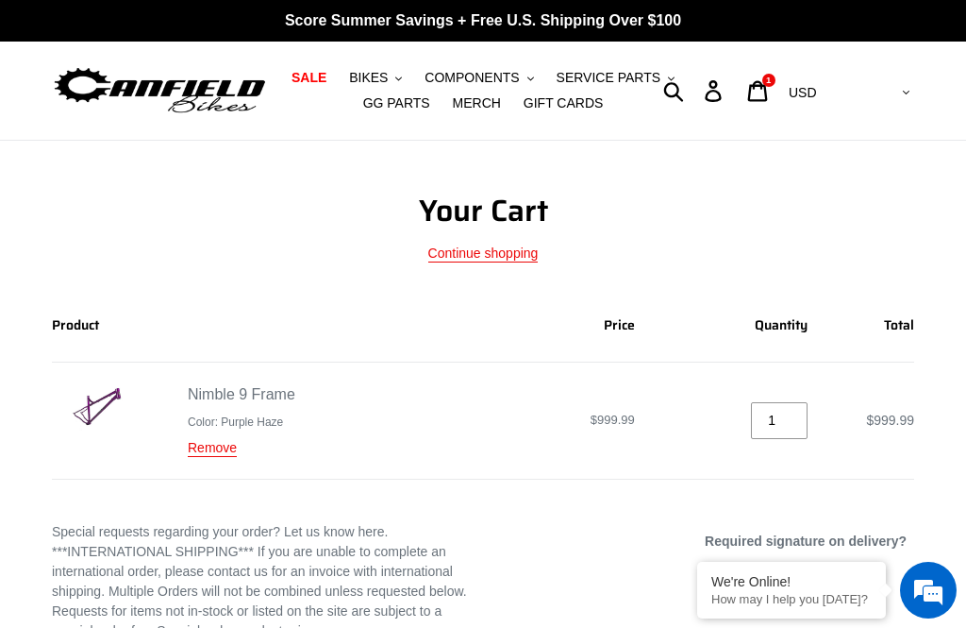
click at [321, 76] on span "SALE" at bounding box center [309, 78] width 35 height 16
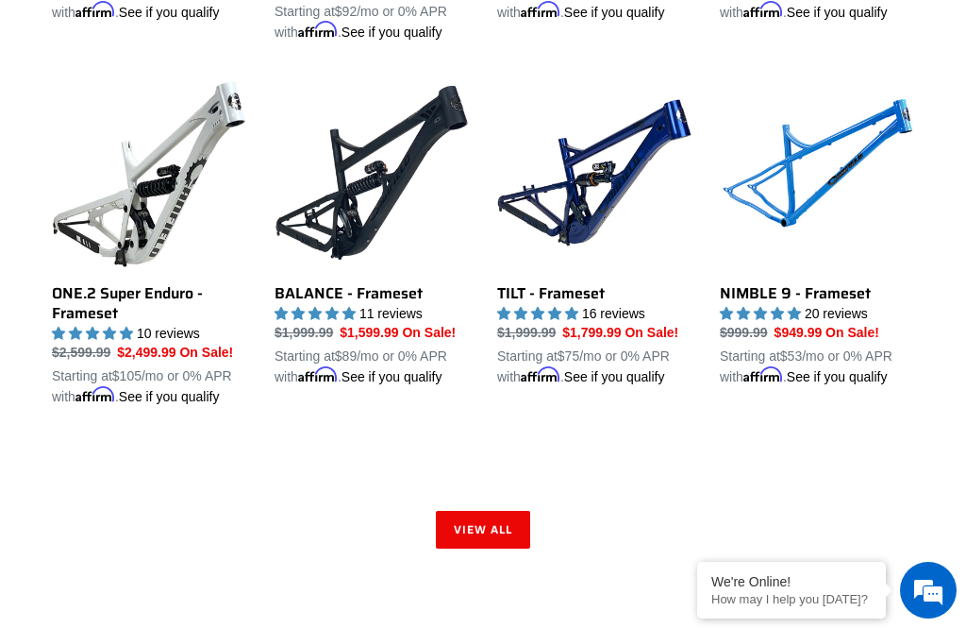
click at [514, 548] on link "View all" at bounding box center [483, 530] width 94 height 38
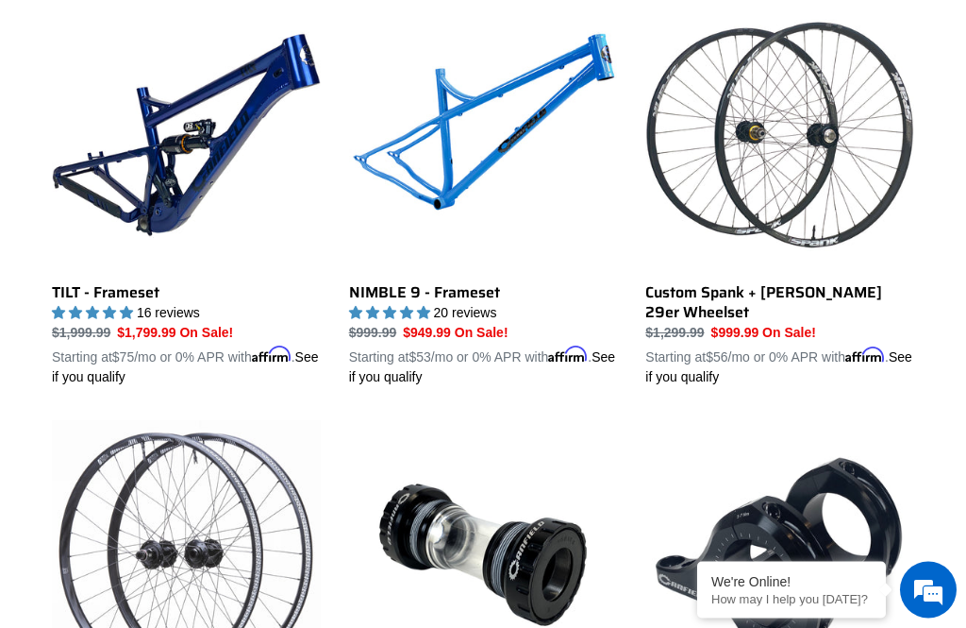
scroll to position [3098, 0]
click at [467, 277] on link "NIMBLE 9 - Frameset" at bounding box center [483, 194] width 269 height 386
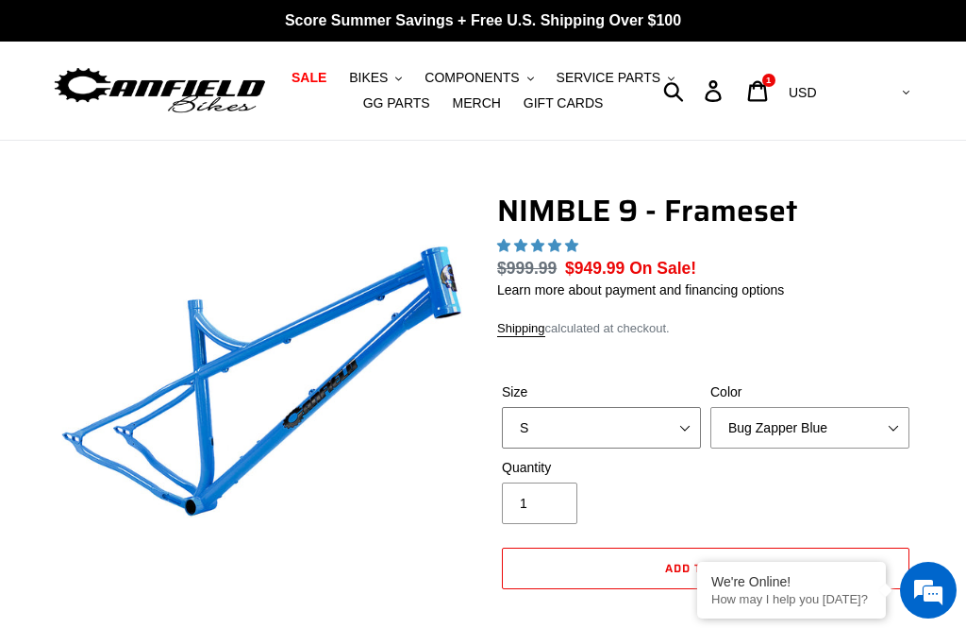
click at [692, 430] on select "S M L XL" at bounding box center [601, 428] width 199 height 42
select select "highest-rating"
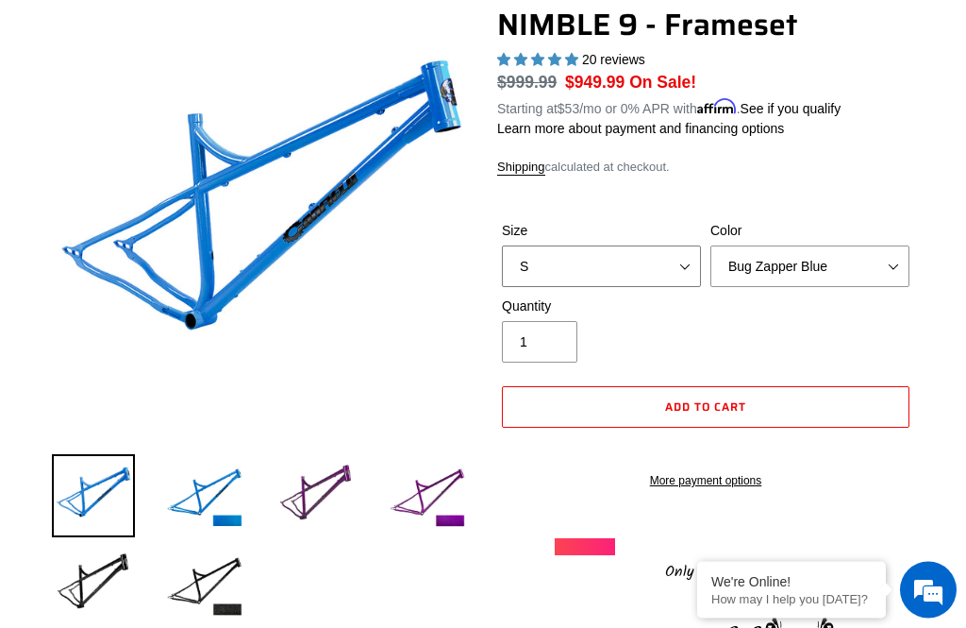
scroll to position [186, 0]
click at [428, 495] on img at bounding box center [427, 495] width 83 height 83
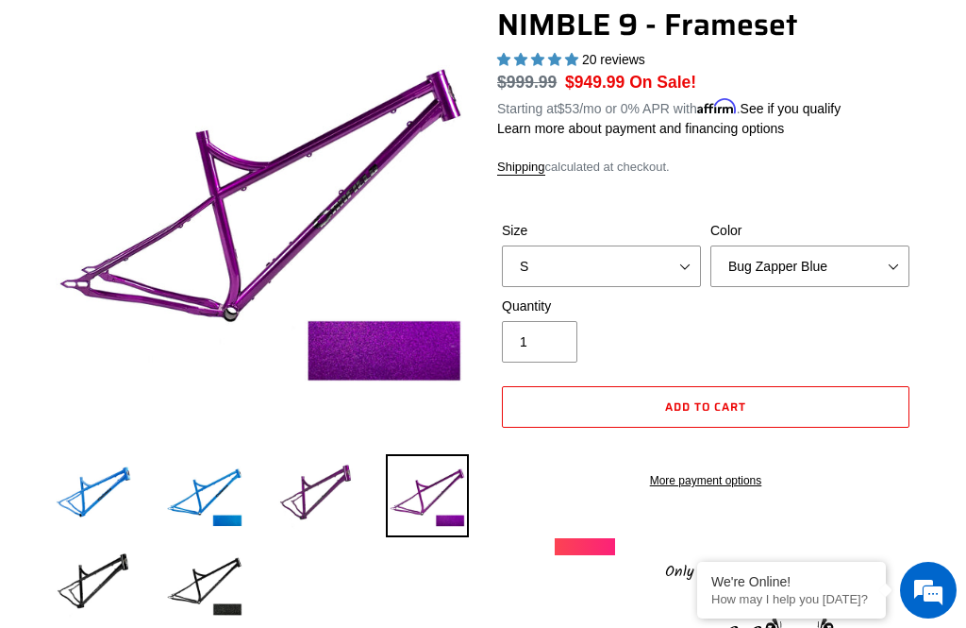
click at [327, 478] on img at bounding box center [316, 495] width 83 height 83
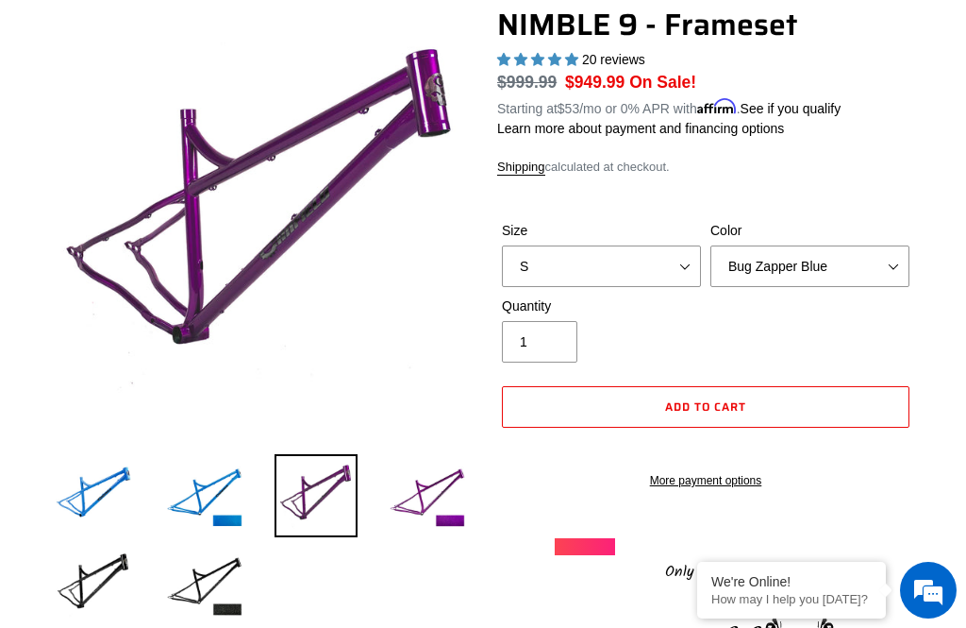
click at [214, 587] on img at bounding box center [204, 584] width 83 height 83
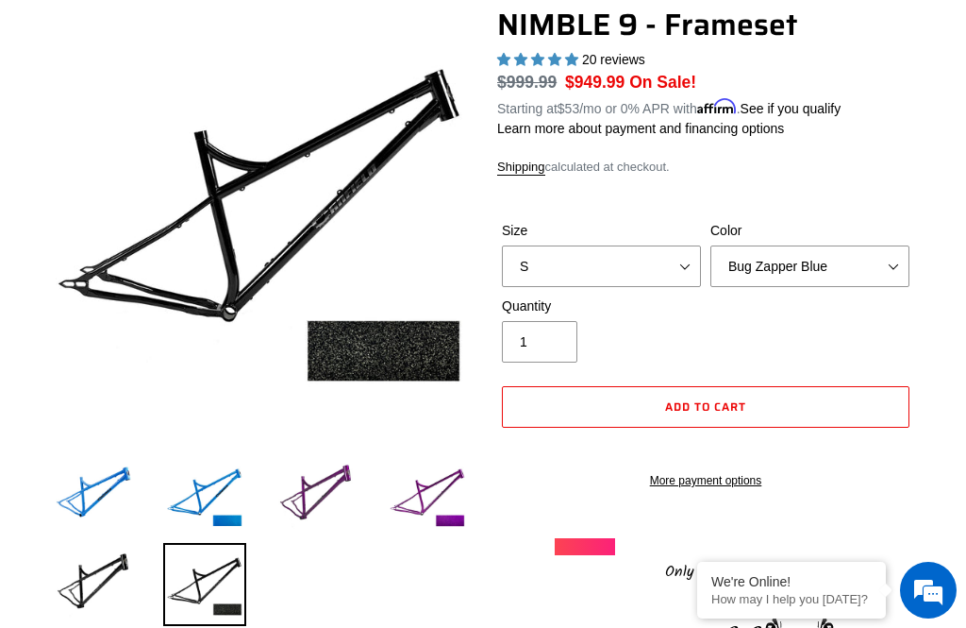
click at [323, 488] on img at bounding box center [316, 495] width 83 height 83
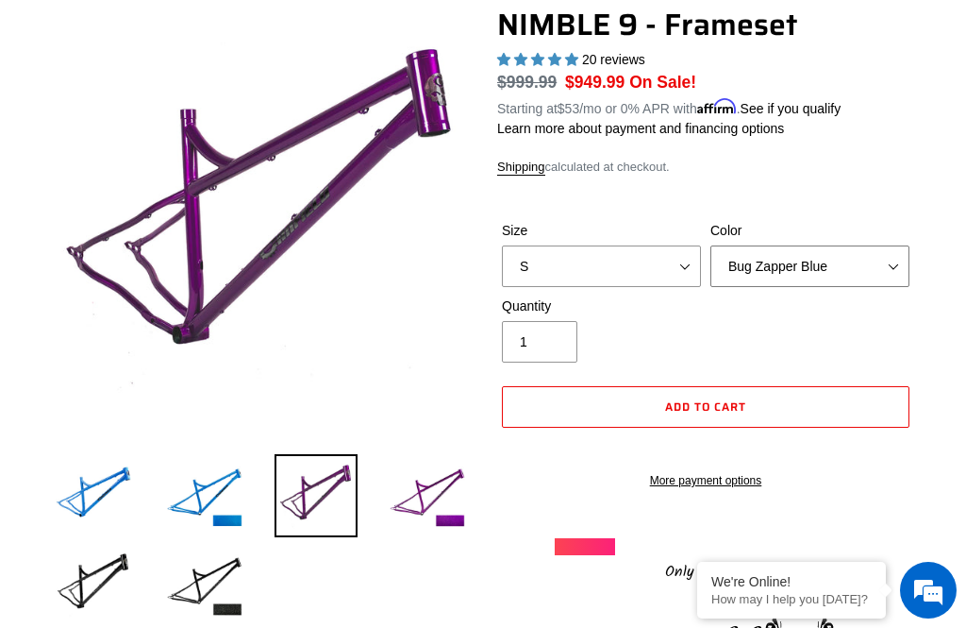
click at [869, 273] on select "Bug Zapper Blue Purple Haze -Sold Out Galaxy Black" at bounding box center [810, 266] width 199 height 42
select select "Purple Haze -Sold Out"
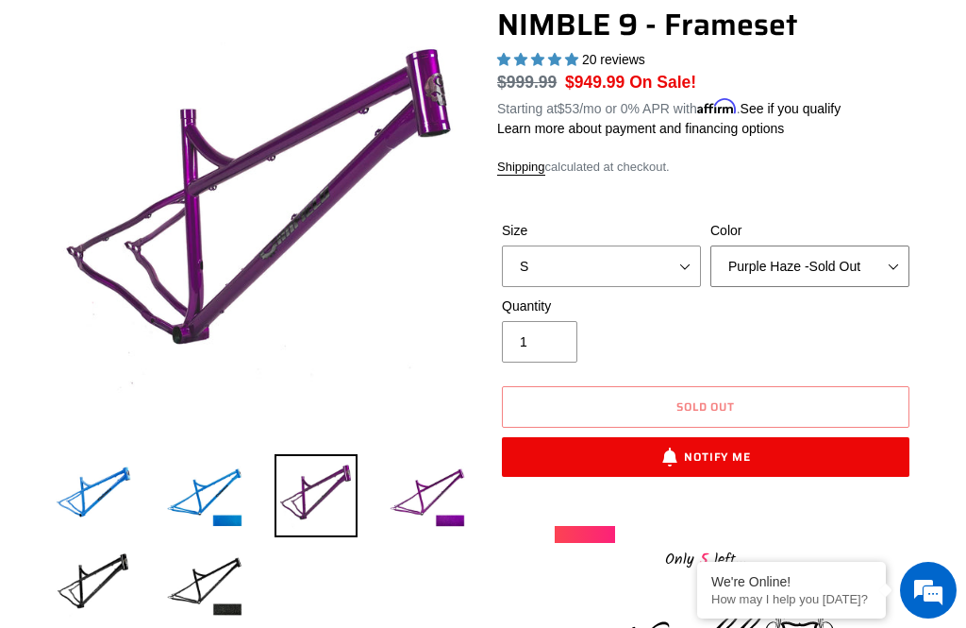
click at [884, 261] on select "Bug Zapper Blue Purple Haze -Sold Out Galaxy Black" at bounding box center [810, 266] width 199 height 42
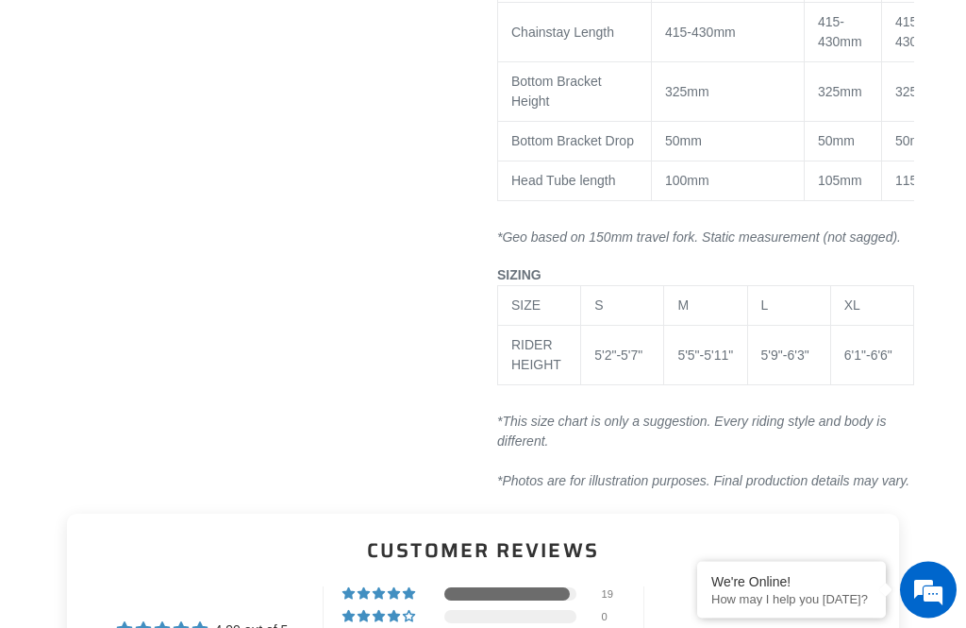
scroll to position [2117, 0]
click at [713, 365] on div "5'5"-5'11"" at bounding box center [706, 355] width 56 height 20
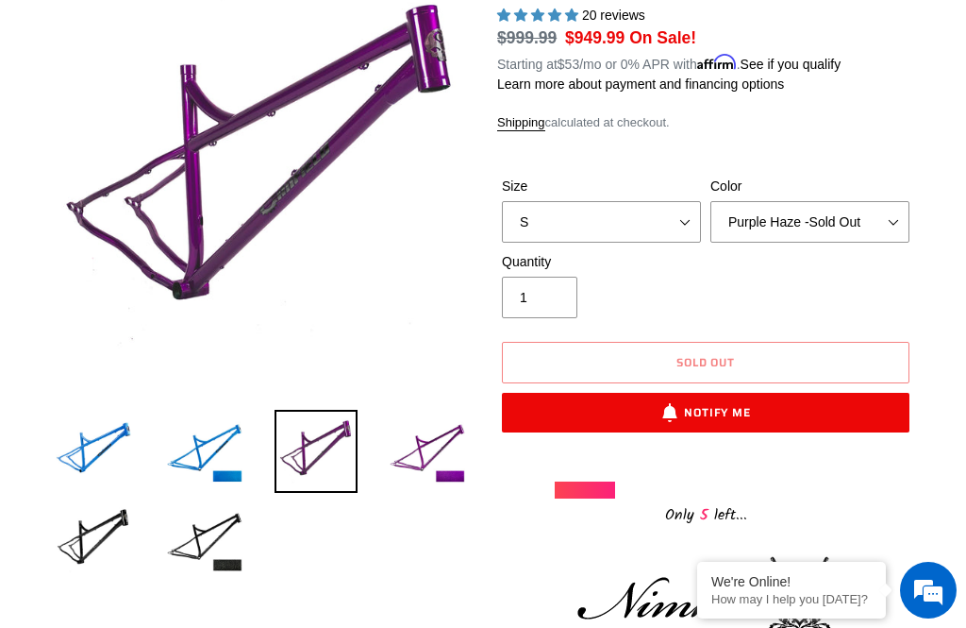
scroll to position [205, 0]
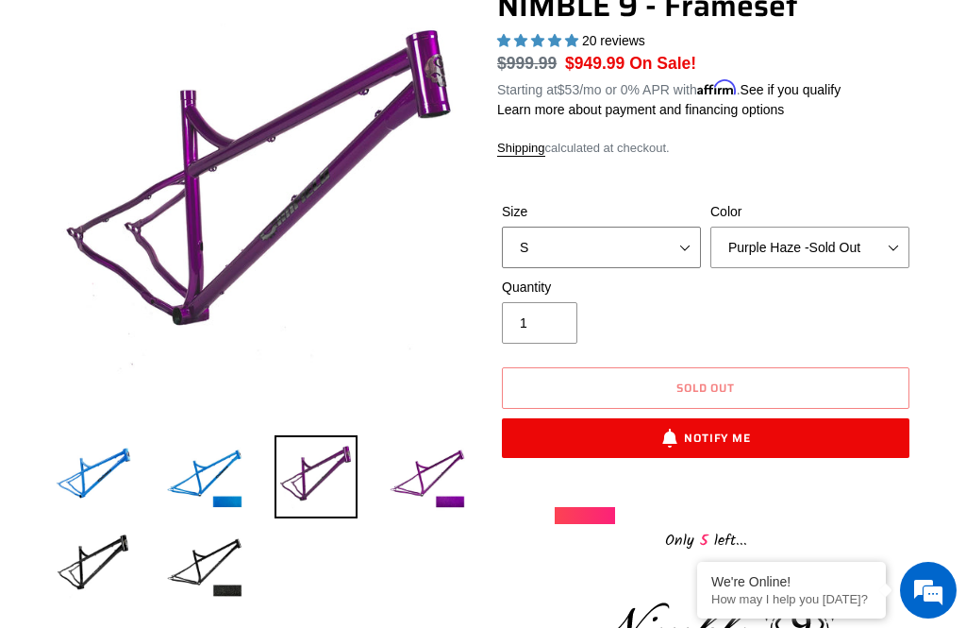
click at [680, 242] on select "S M L XL" at bounding box center [601, 248] width 199 height 42
select select "M"
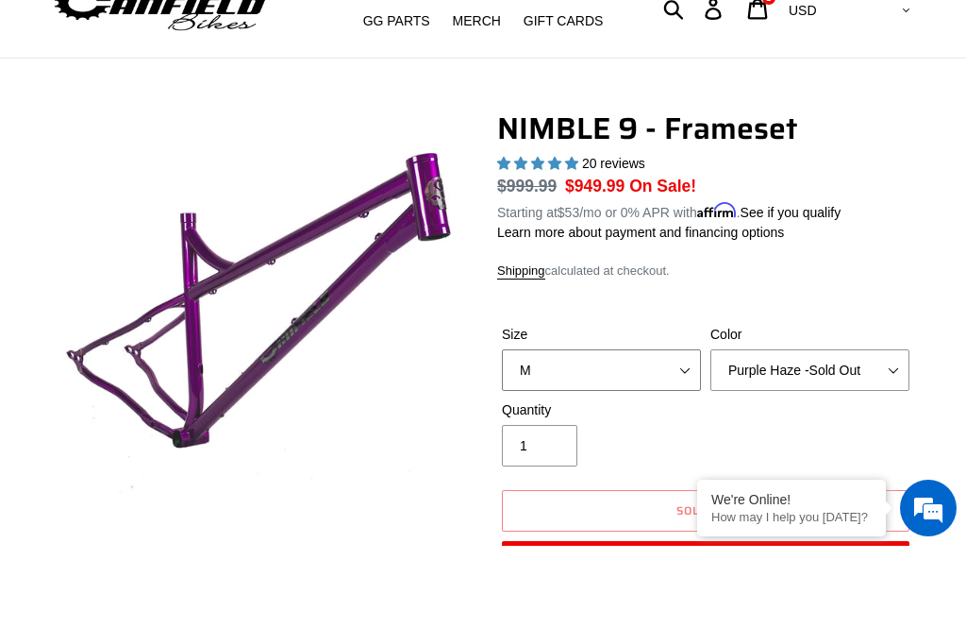
scroll to position [103, 0]
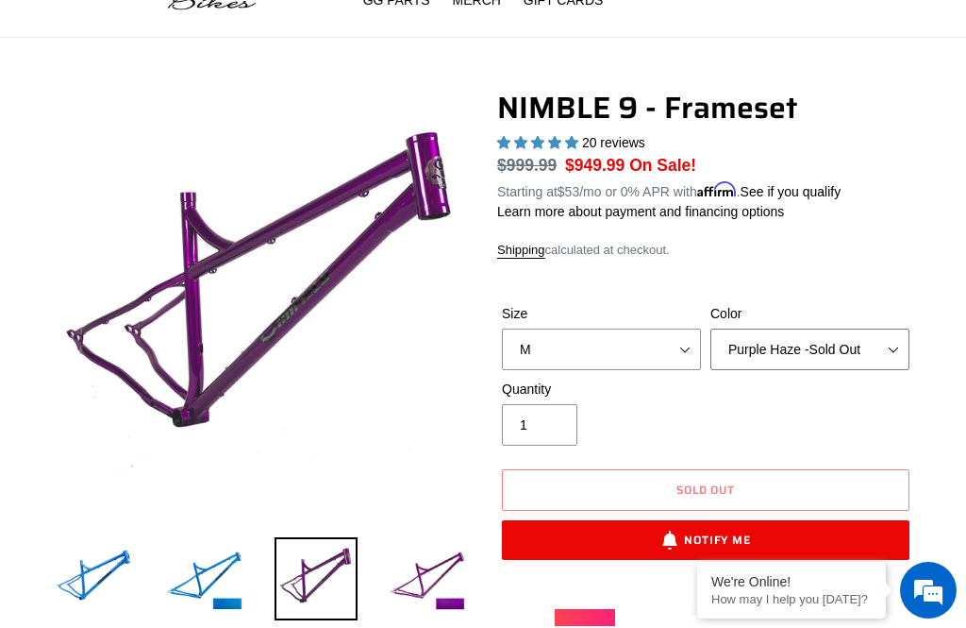
click at [899, 343] on select "Bug Zapper Blue Purple Haze -Sold Out Galaxy Black" at bounding box center [810, 349] width 199 height 42
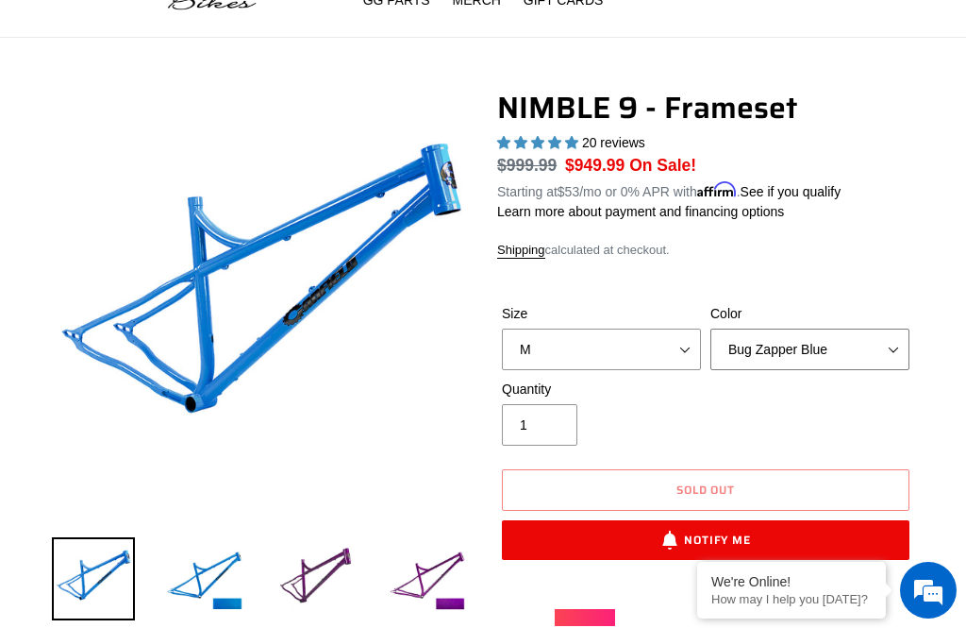
click at [903, 353] on select "Bug Zapper Blue Purple Haze -Sold Out Galaxy Black" at bounding box center [810, 349] width 199 height 42
select select "Purple Haze -Sold Out"
